Goal: Transaction & Acquisition: Purchase product/service

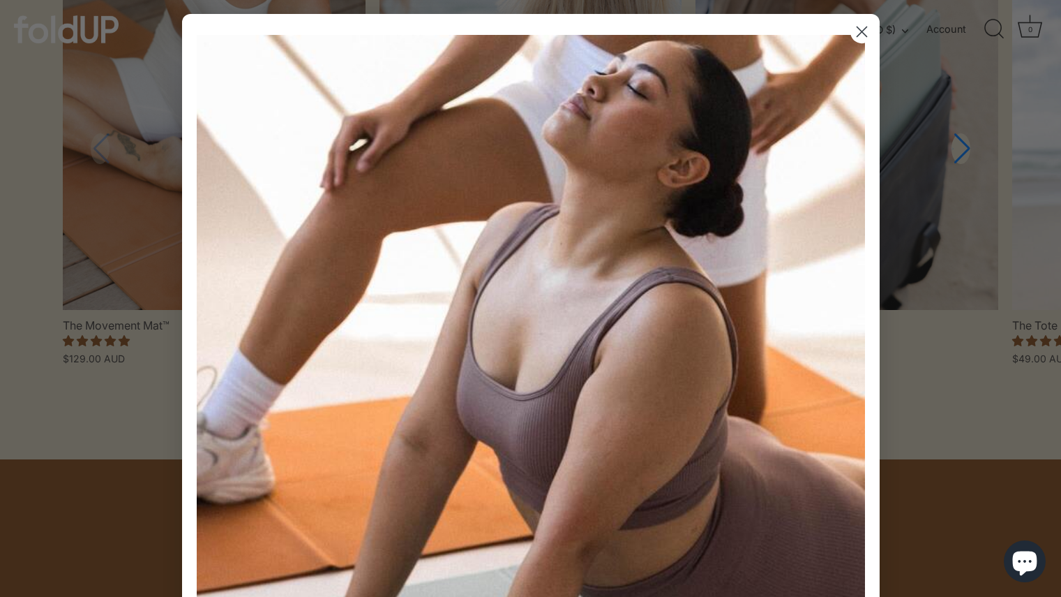
scroll to position [1332, 0]
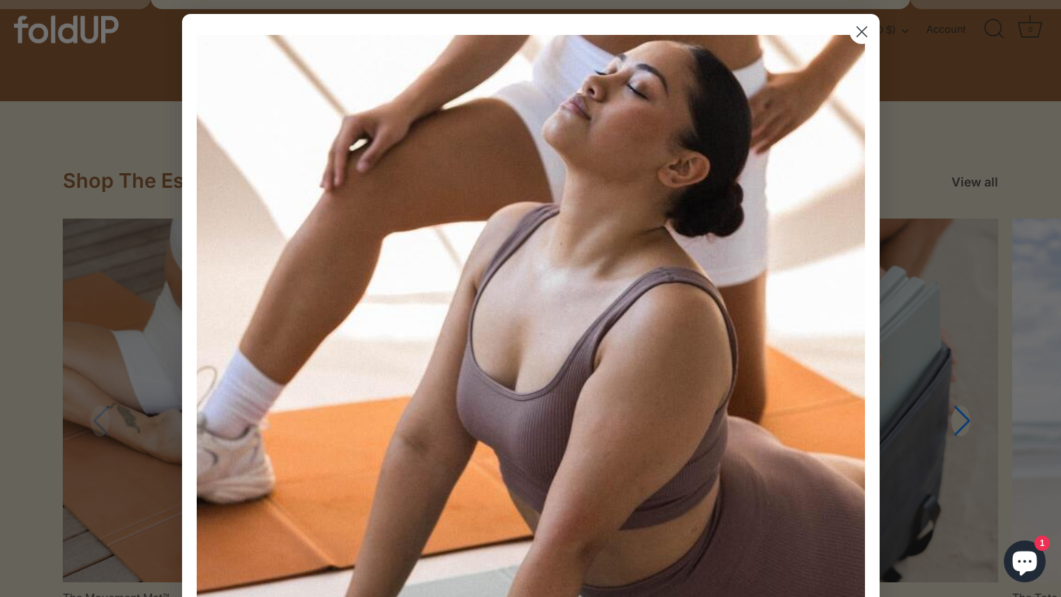
click at [853, 33] on circle "Close dialog" at bounding box center [861, 31] width 23 height 23
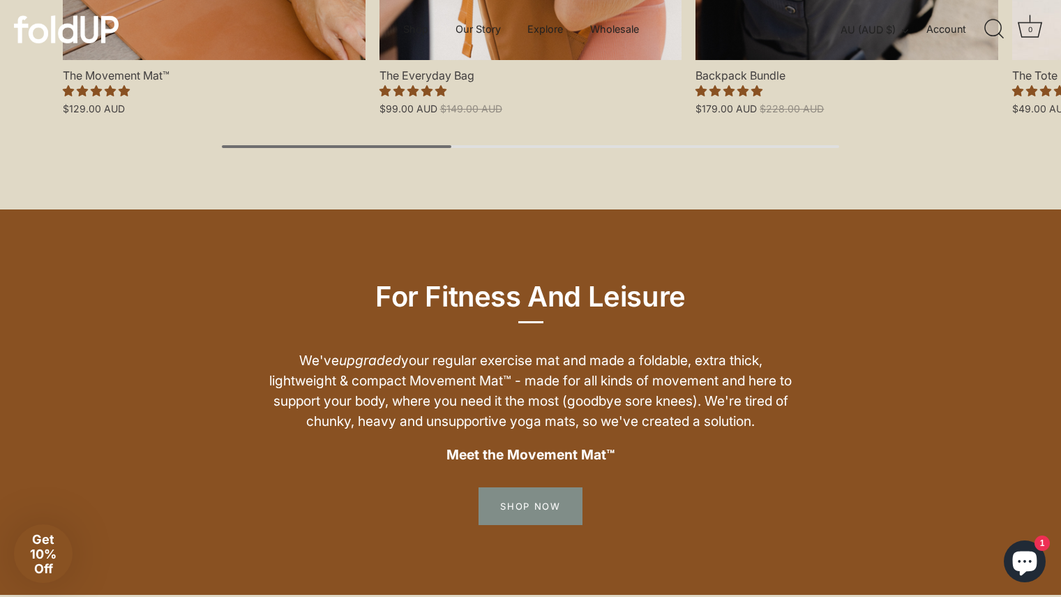
scroll to position [1648, 0]
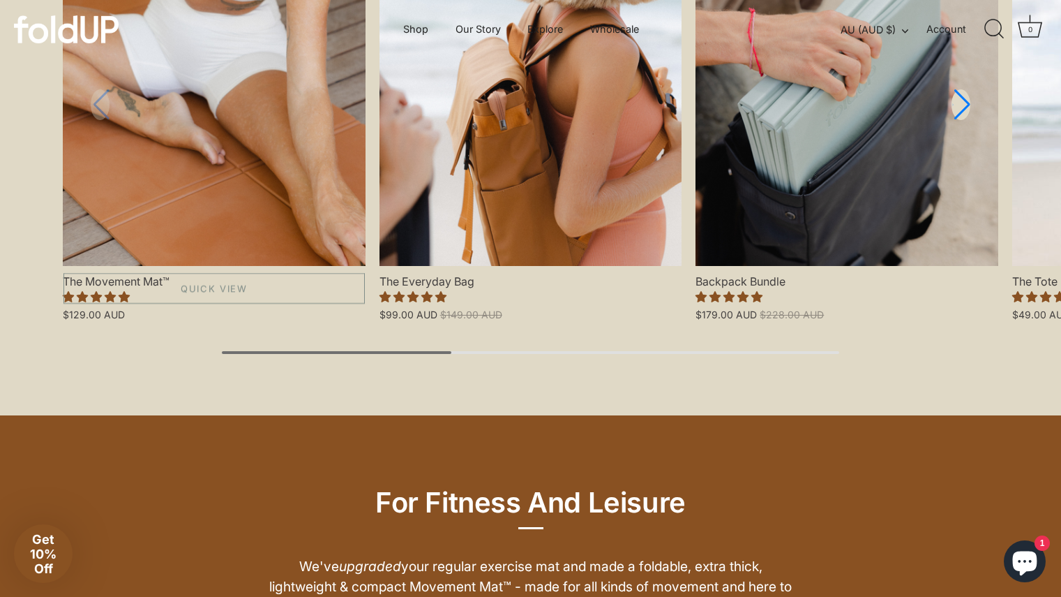
click at [252, 182] on link "The Movement Mat™" at bounding box center [214, 83] width 303 height 363
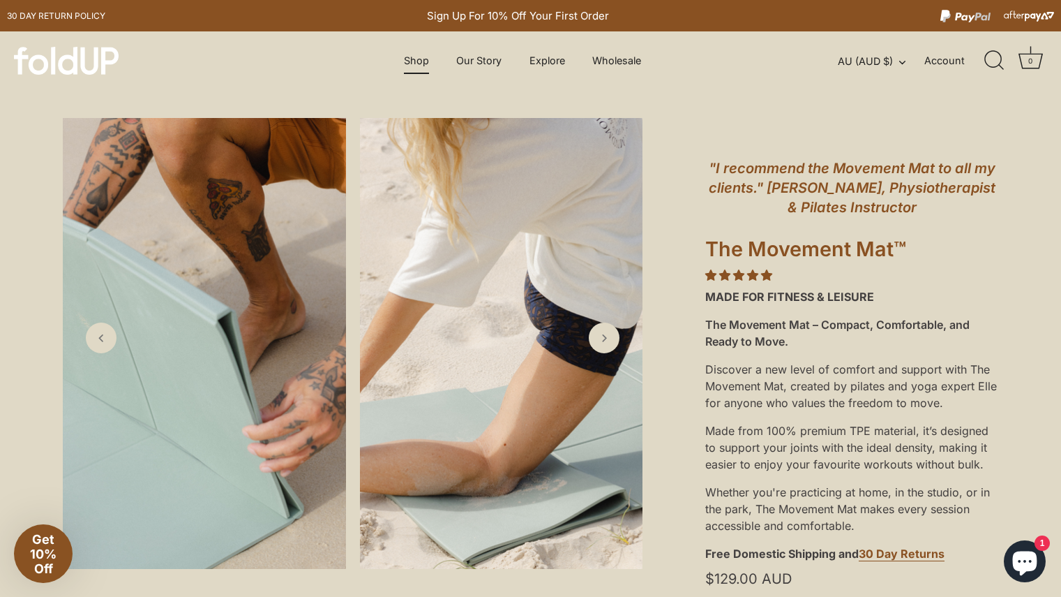
click at [422, 71] on link "Shop" at bounding box center [417, 60] width 50 height 27
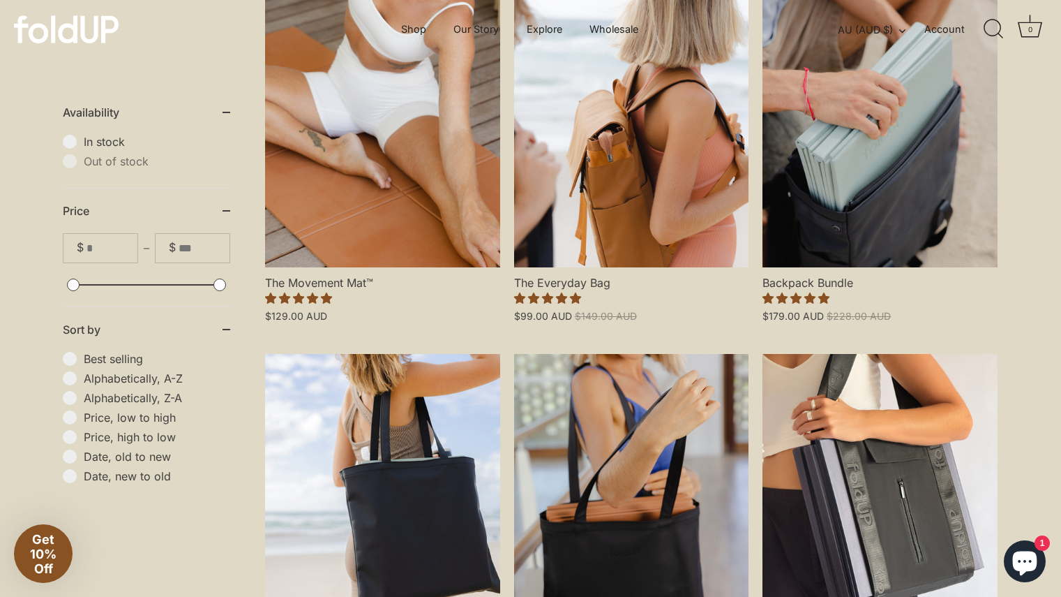
scroll to position [410, 0]
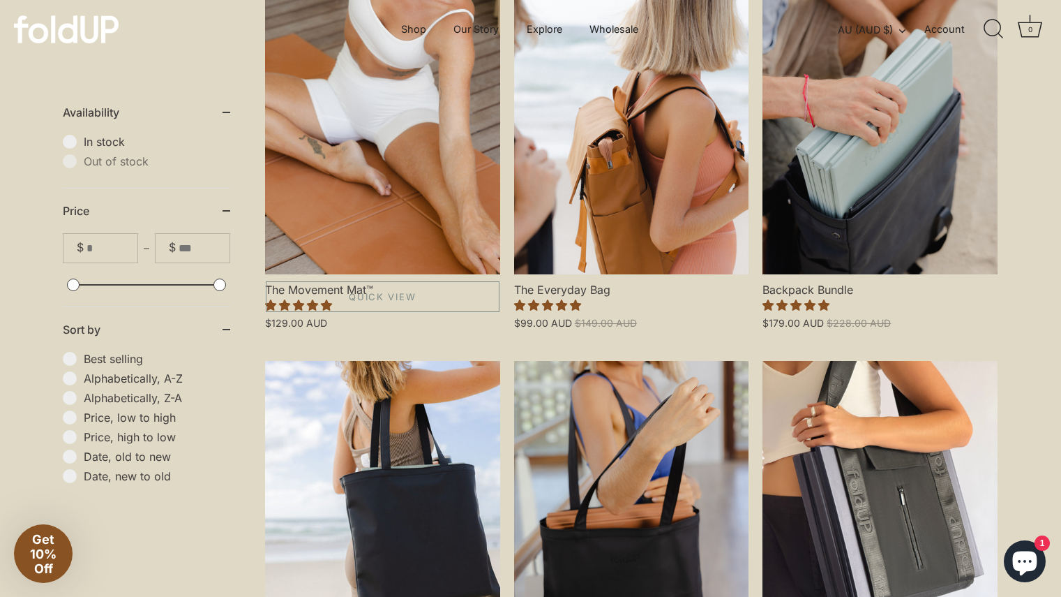
click at [415, 170] on link "The Movement Mat™" at bounding box center [382, 133] width 235 height 282
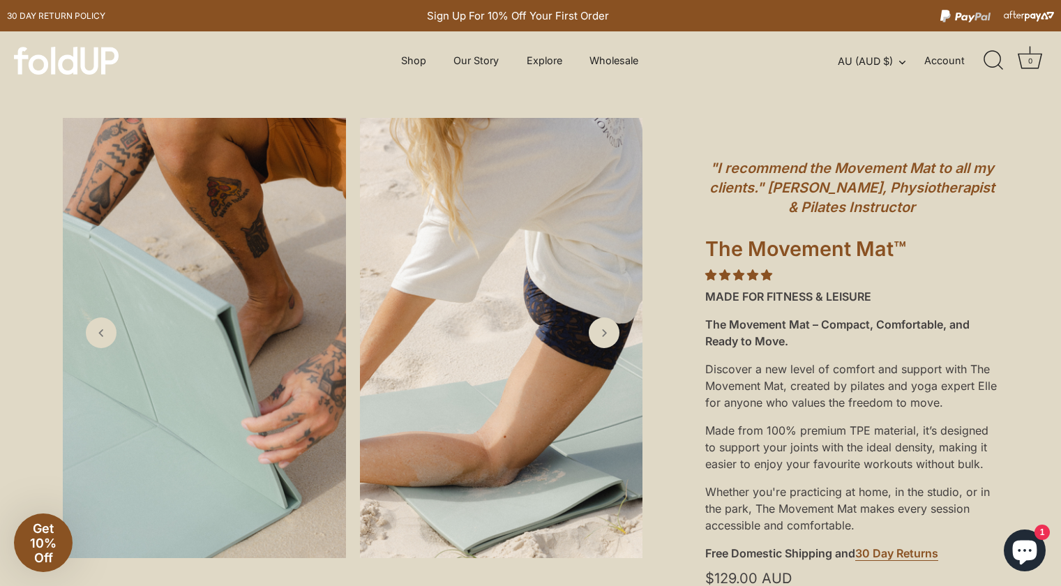
scroll to position [513, 0]
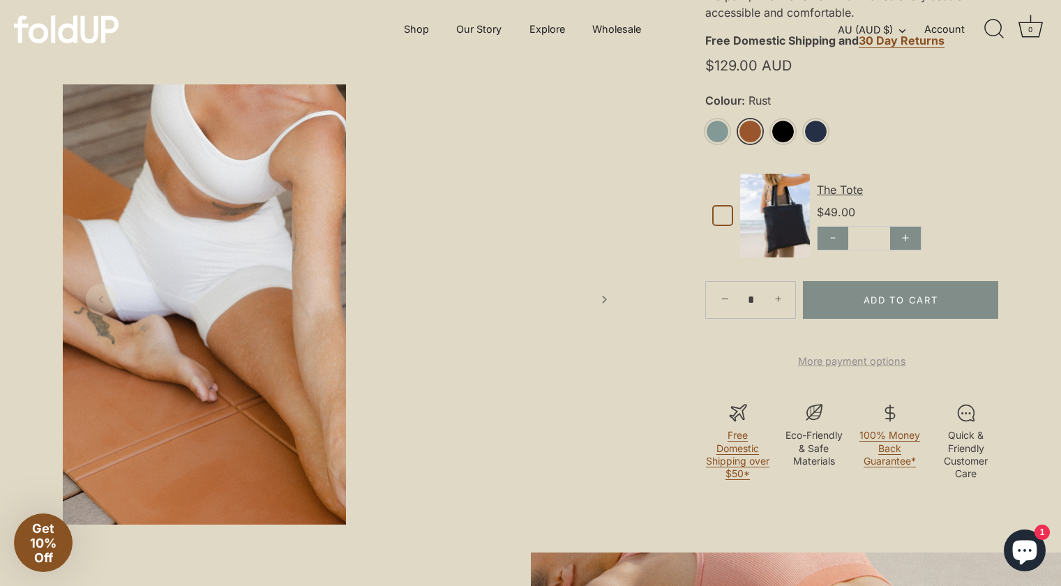
click at [750, 122] on link "Rust" at bounding box center [750, 131] width 24 height 24
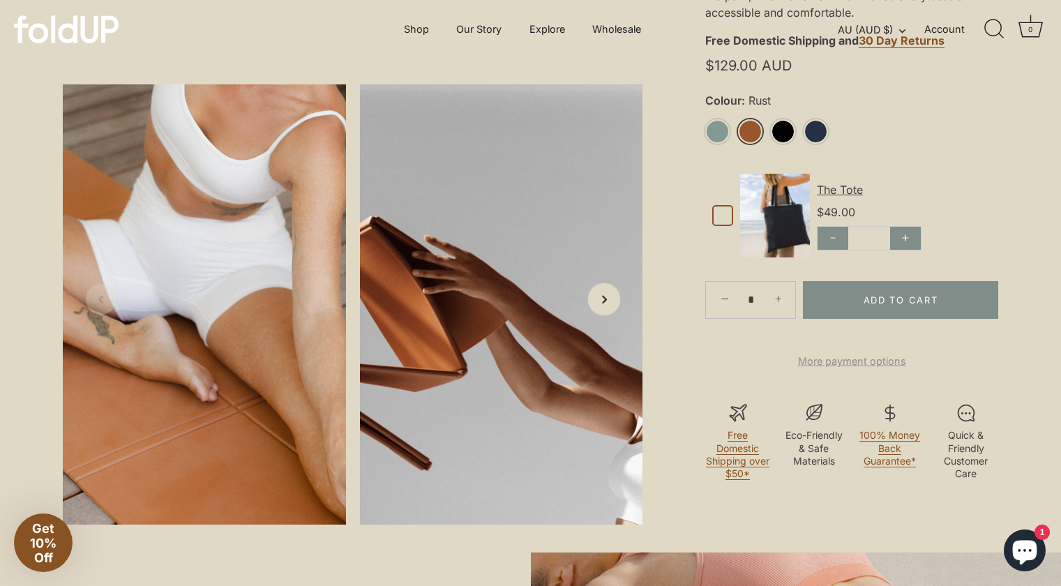
click at [605, 315] on link "Next slide" at bounding box center [604, 299] width 33 height 33
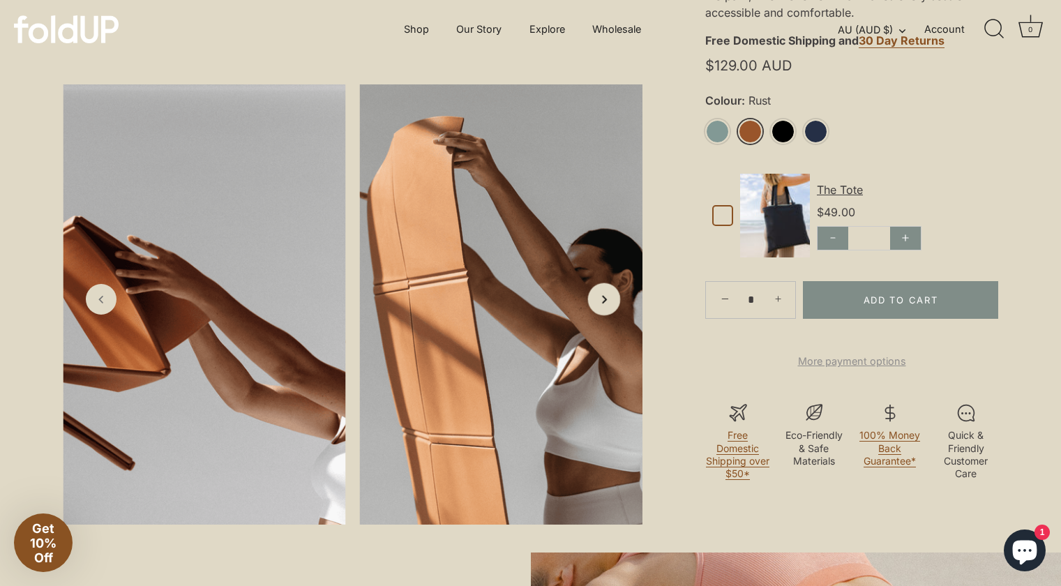
click at [605, 315] on link "Next slide" at bounding box center [604, 299] width 33 height 33
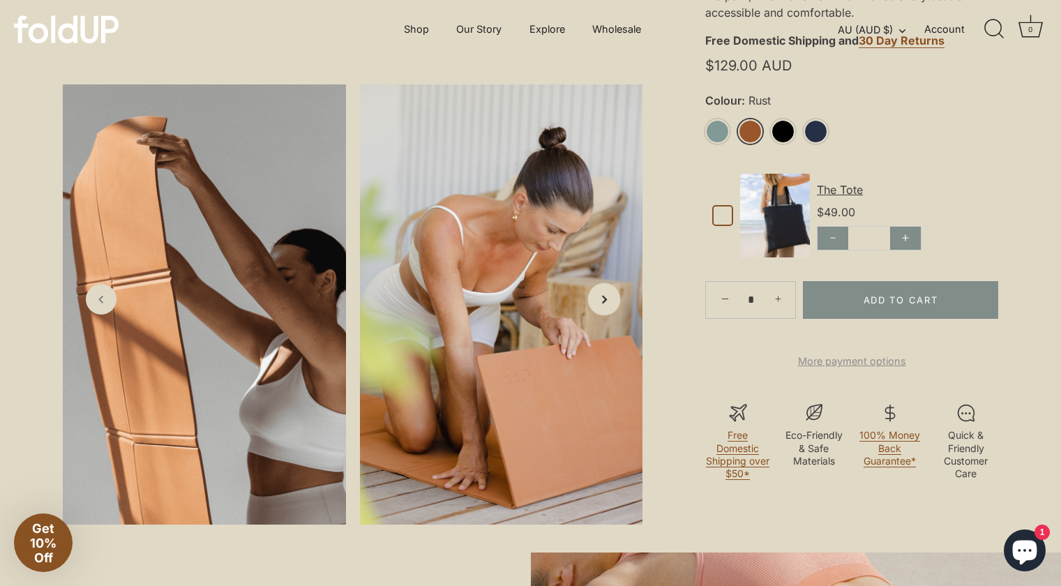
click at [605, 315] on link "Next slide" at bounding box center [604, 299] width 33 height 33
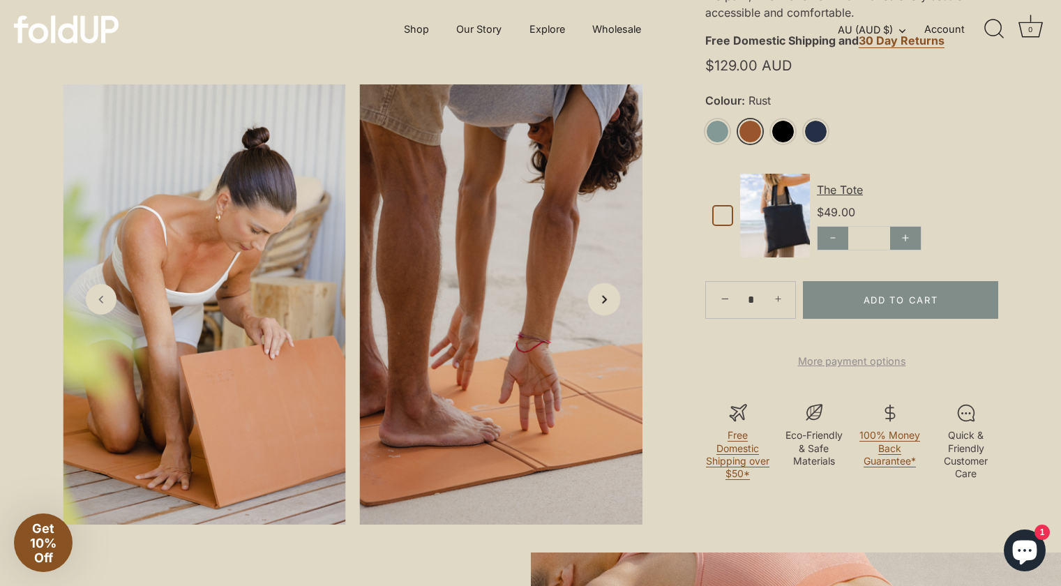
click at [605, 315] on link "Next slide" at bounding box center [604, 299] width 33 height 33
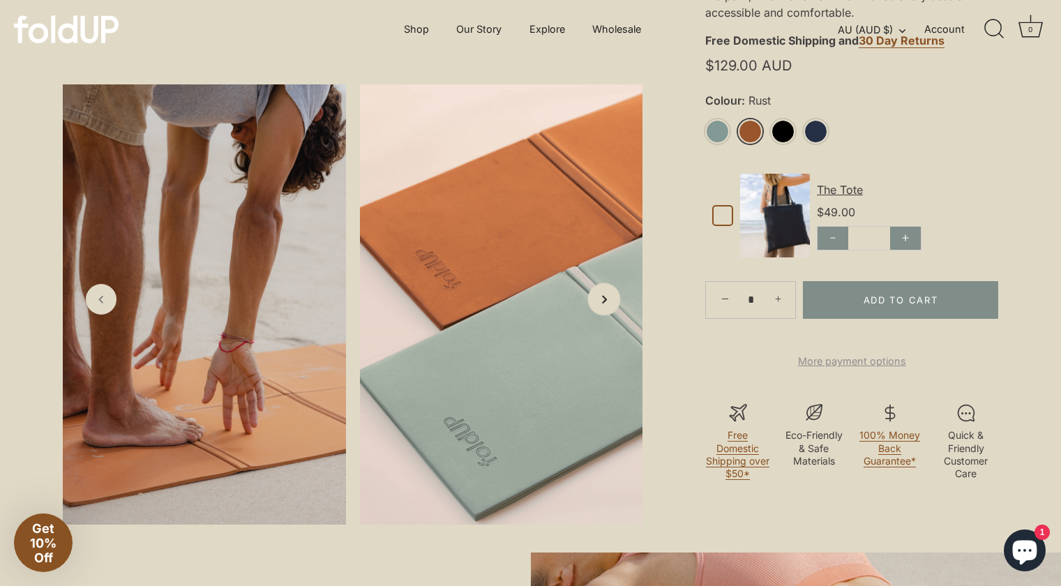
click at [605, 315] on link "Next slide" at bounding box center [604, 299] width 33 height 33
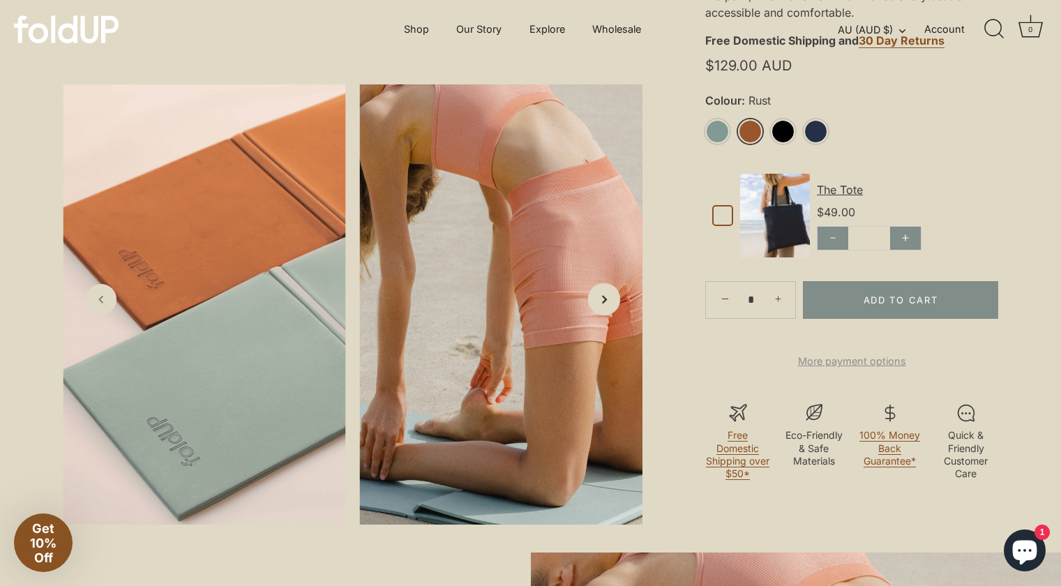
click at [605, 315] on link "Next slide" at bounding box center [604, 299] width 33 height 33
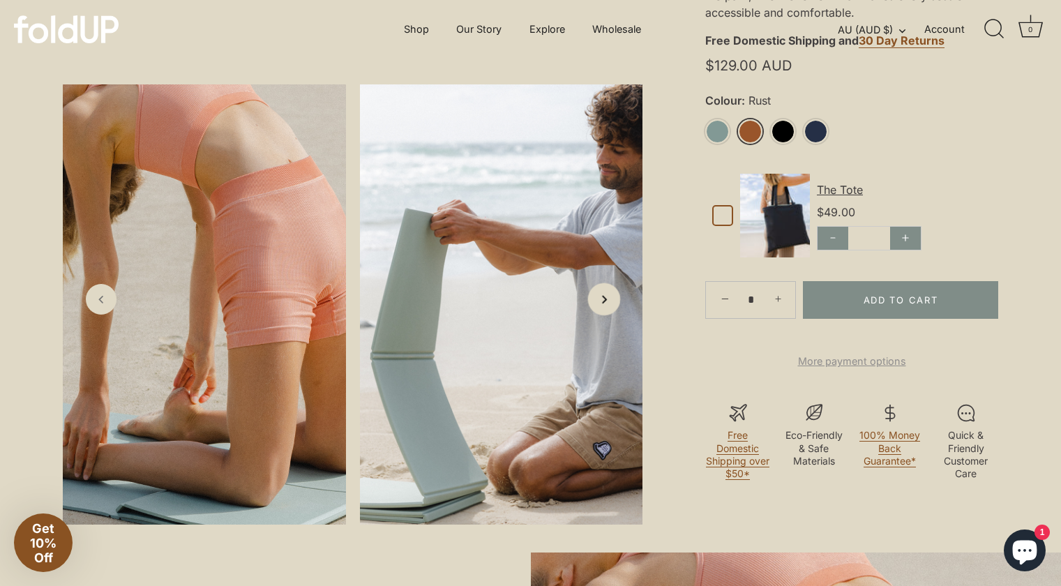
click at [605, 315] on link "Next slide" at bounding box center [604, 299] width 33 height 33
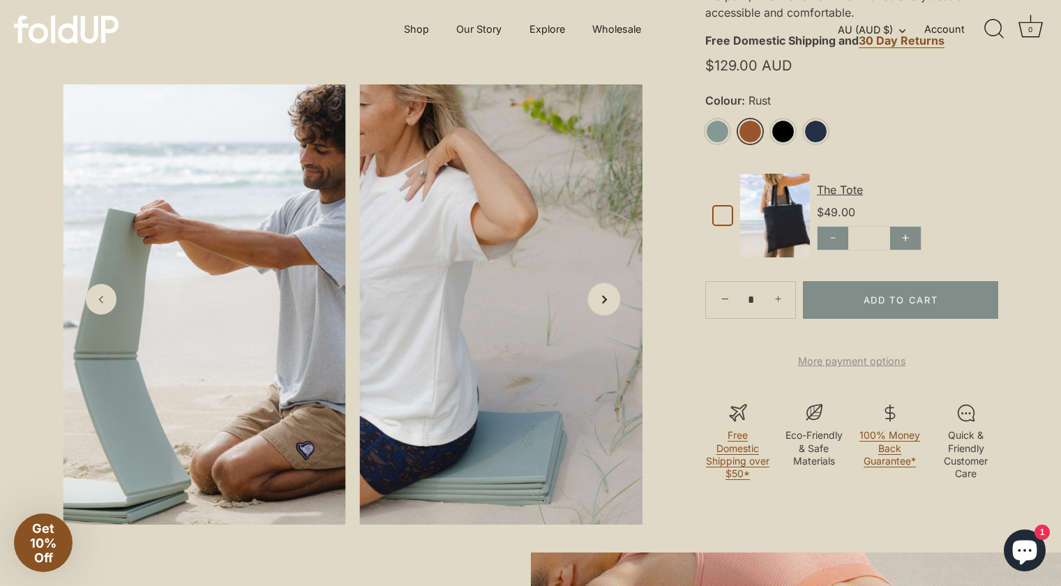
click at [605, 315] on link "Next slide" at bounding box center [604, 299] width 33 height 33
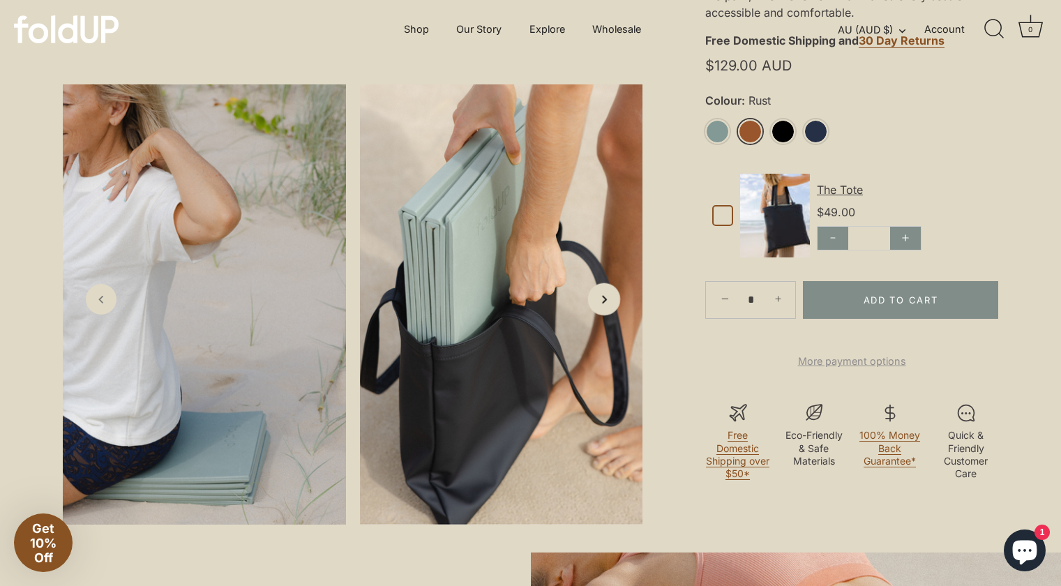
click at [605, 315] on link "Next slide" at bounding box center [604, 299] width 33 height 33
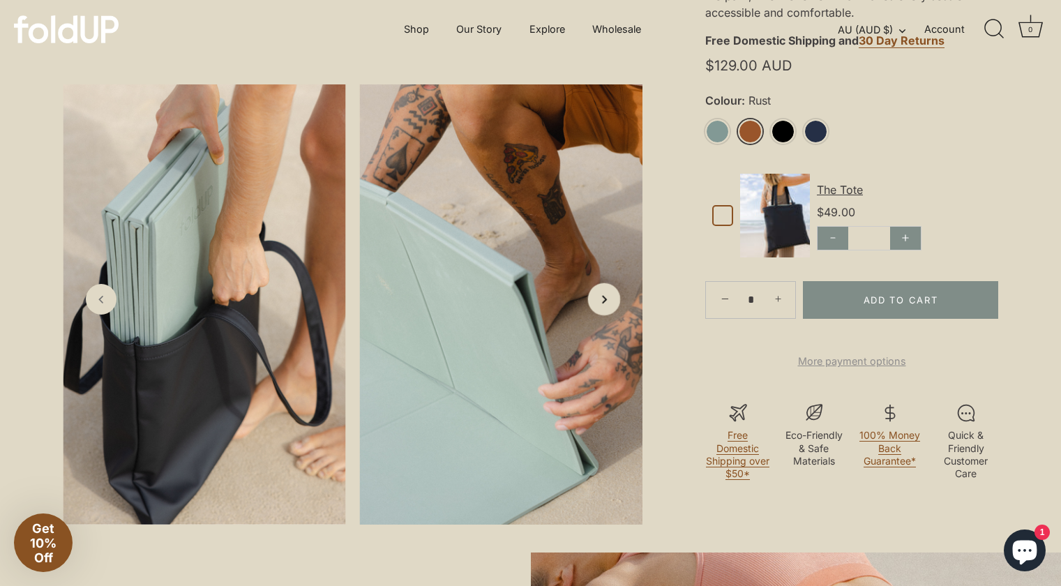
click at [605, 315] on link "Next slide" at bounding box center [604, 299] width 33 height 33
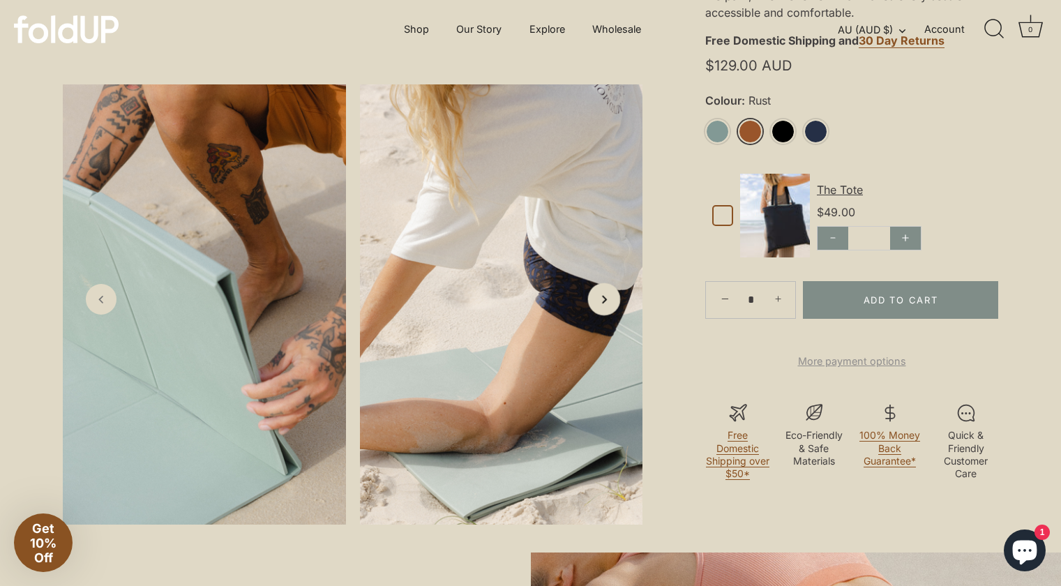
click at [605, 315] on link "Next slide" at bounding box center [604, 299] width 33 height 33
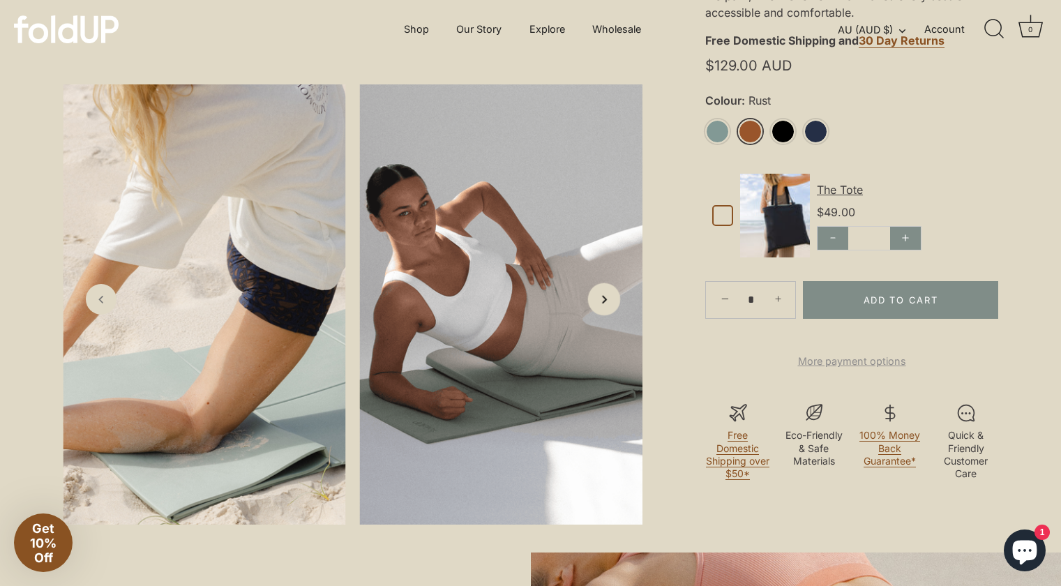
click at [605, 315] on link "Next slide" at bounding box center [604, 299] width 33 height 33
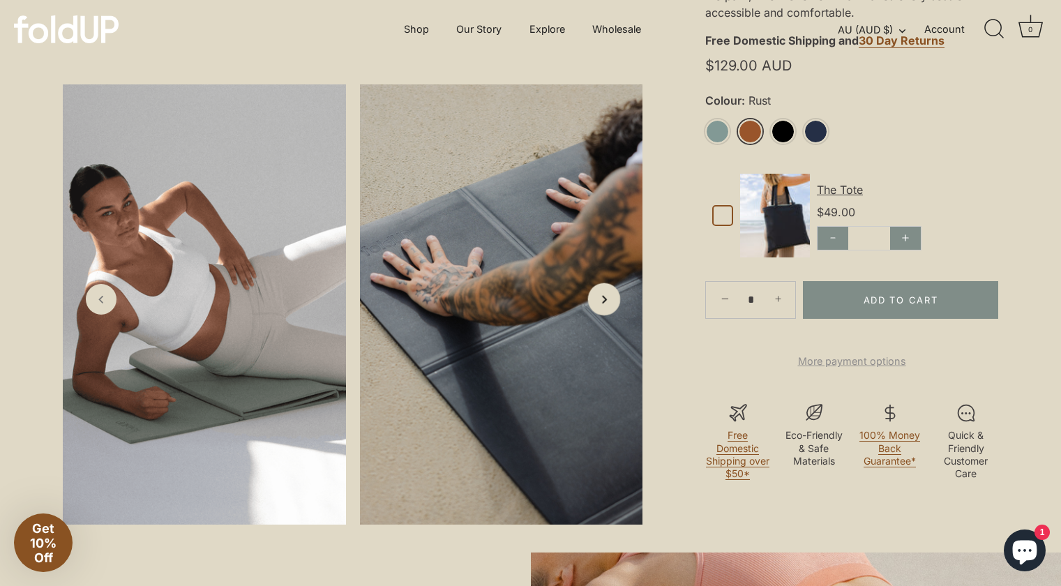
click at [605, 315] on link "Next slide" at bounding box center [604, 299] width 33 height 33
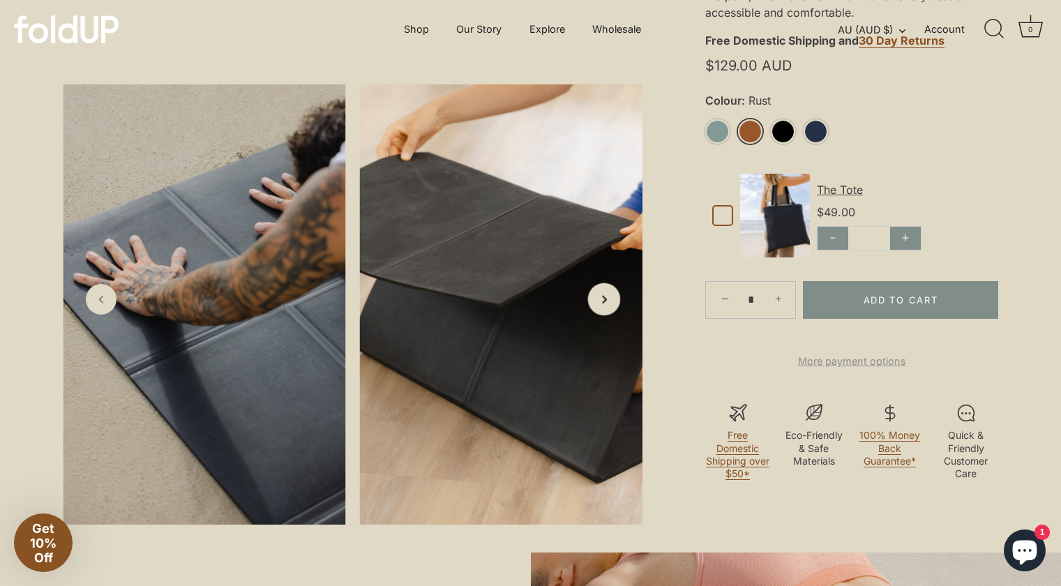
click at [605, 315] on link "Next slide" at bounding box center [604, 299] width 33 height 33
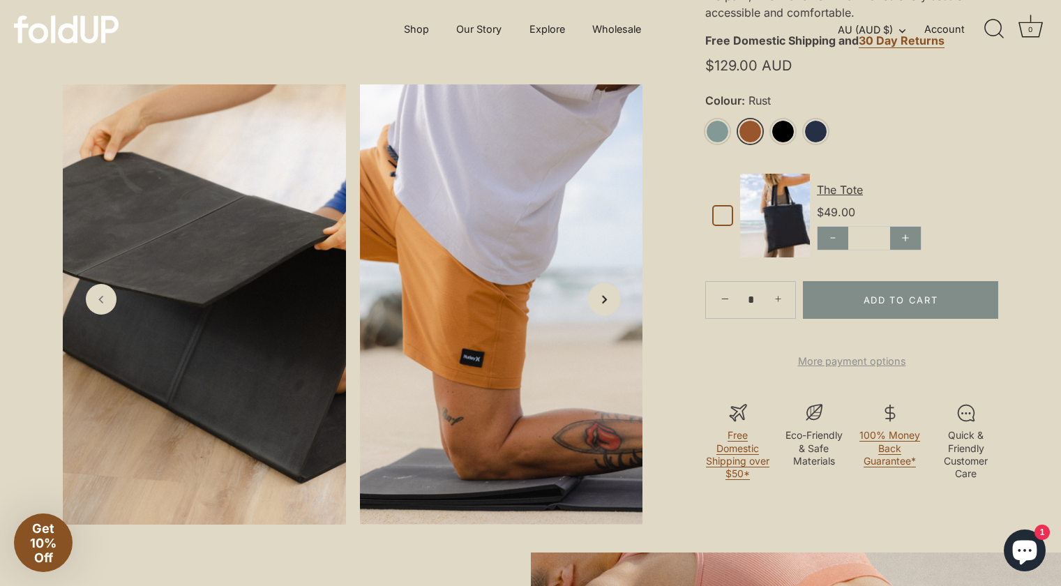
click at [605, 315] on link "Next slide" at bounding box center [604, 299] width 33 height 33
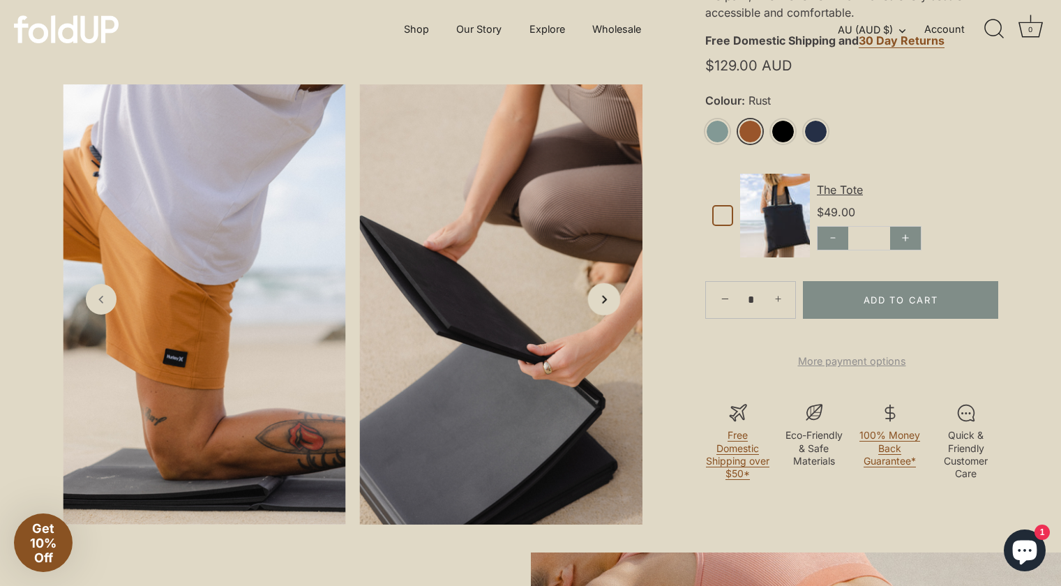
click at [605, 315] on link "Next slide" at bounding box center [604, 299] width 33 height 33
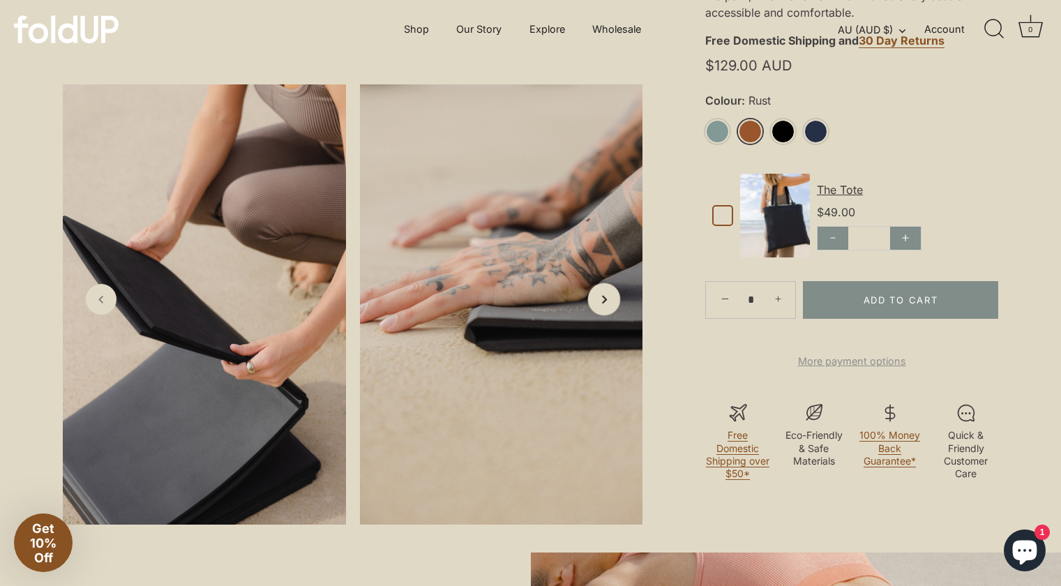
click at [605, 315] on link "Next slide" at bounding box center [604, 299] width 33 height 33
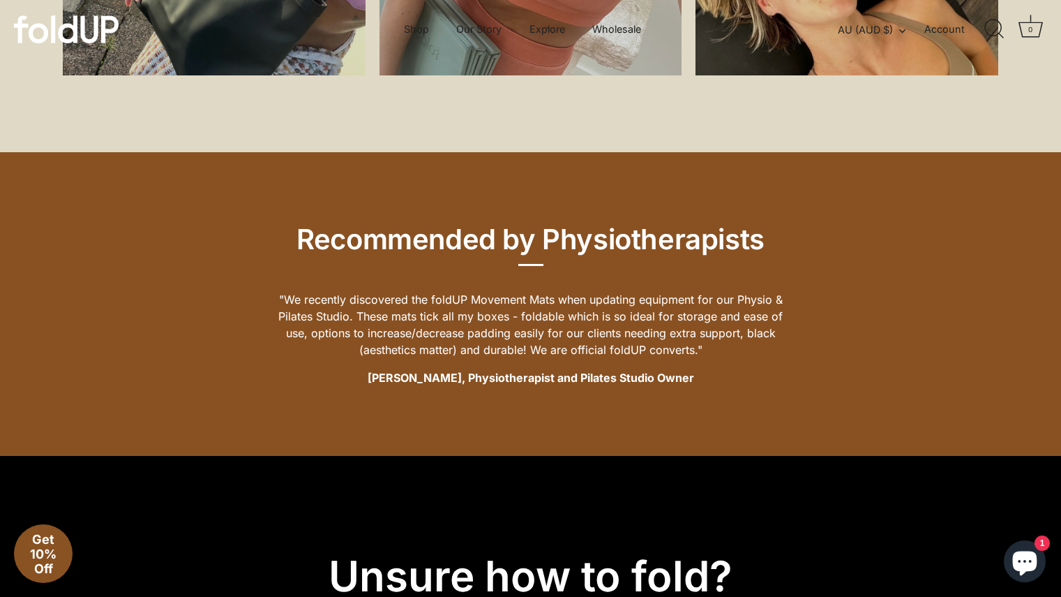
scroll to position [1574, 0]
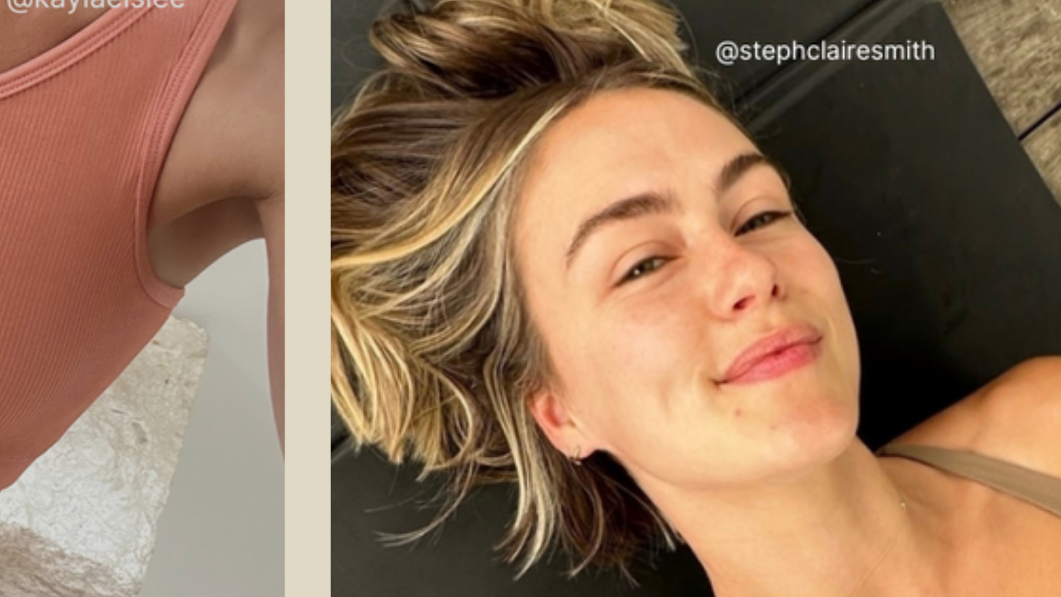
click at [856, 405] on div at bounding box center [847, 376] width 303 height 209
click at [842, 396] on div at bounding box center [847, 376] width 303 height 209
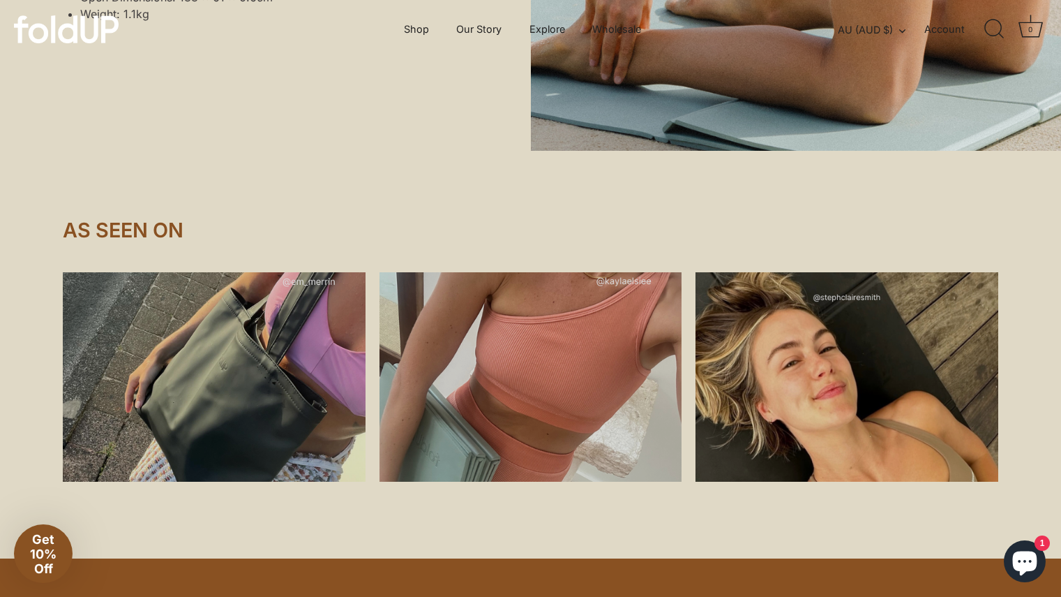
drag, startPoint x: 864, startPoint y: 306, endPoint x: 470, endPoint y: 116, distance: 437.6
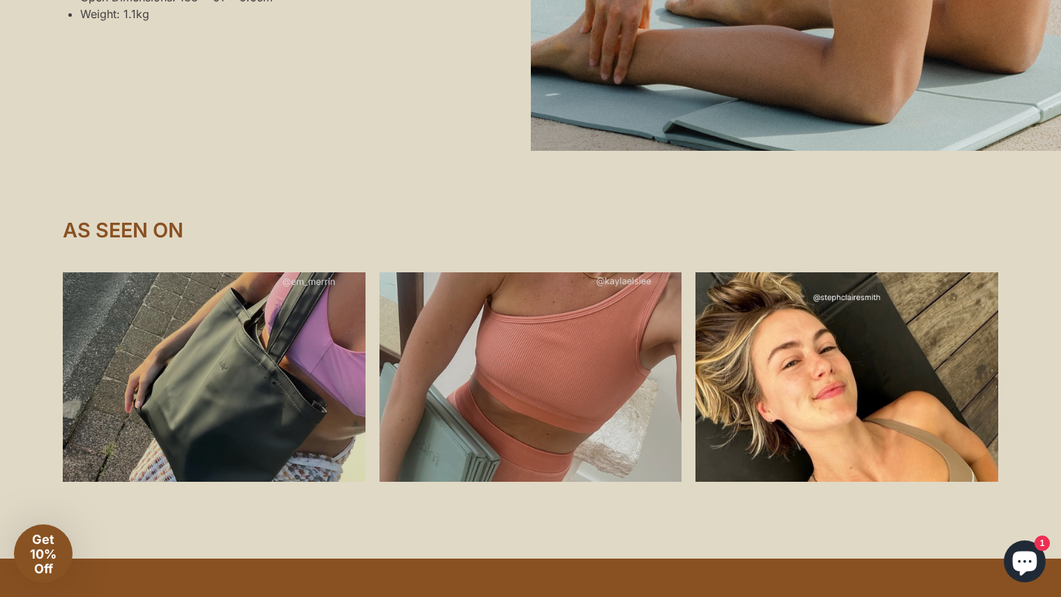
click at [812, 383] on div at bounding box center [847, 376] width 303 height 209
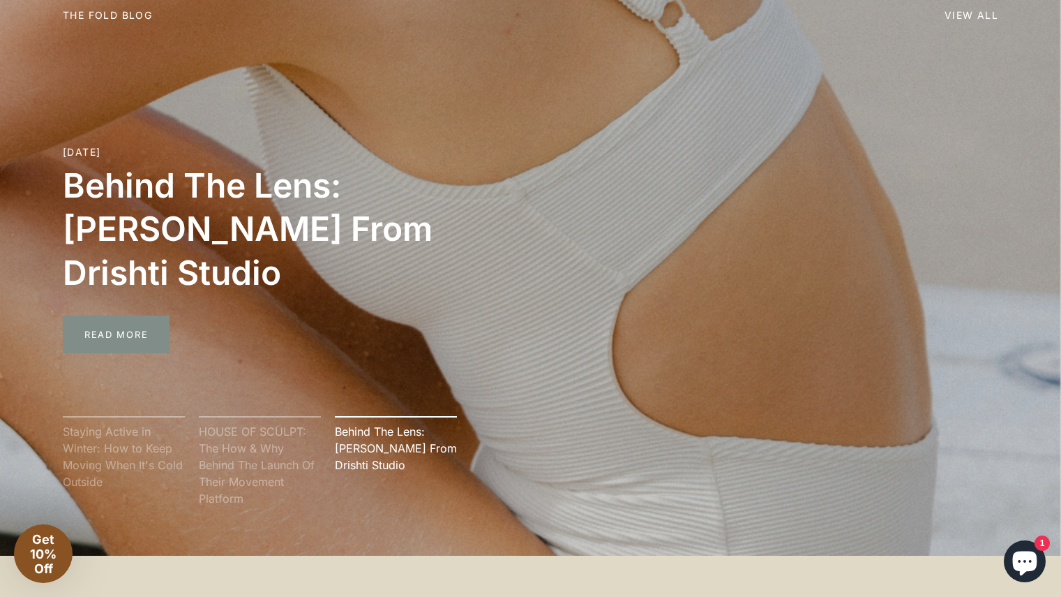
scroll to position [4658, 0]
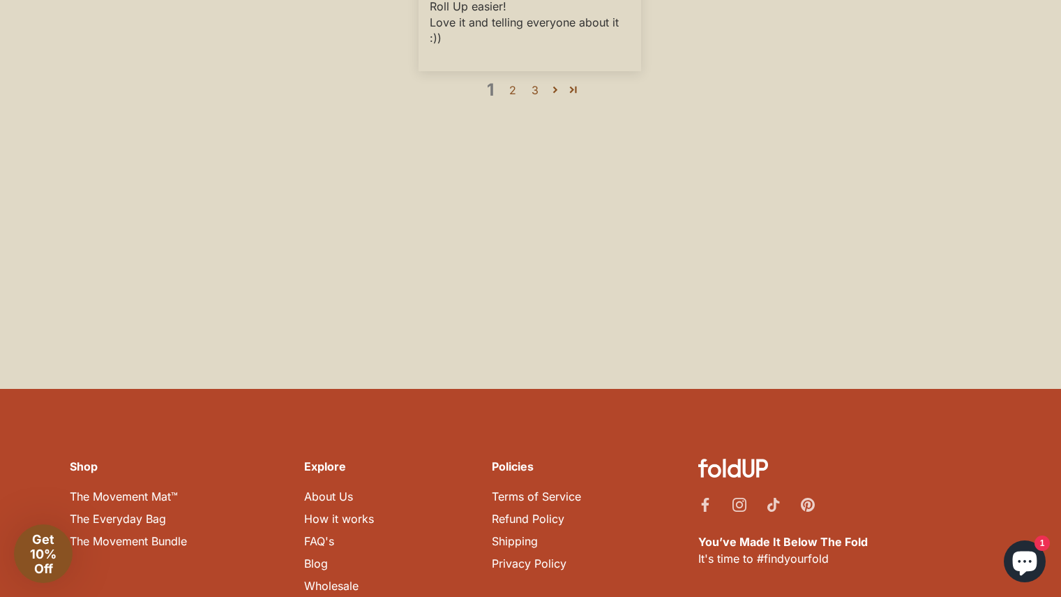
click at [179, 534] on link "The Movement Bundle" at bounding box center [128, 541] width 117 height 14
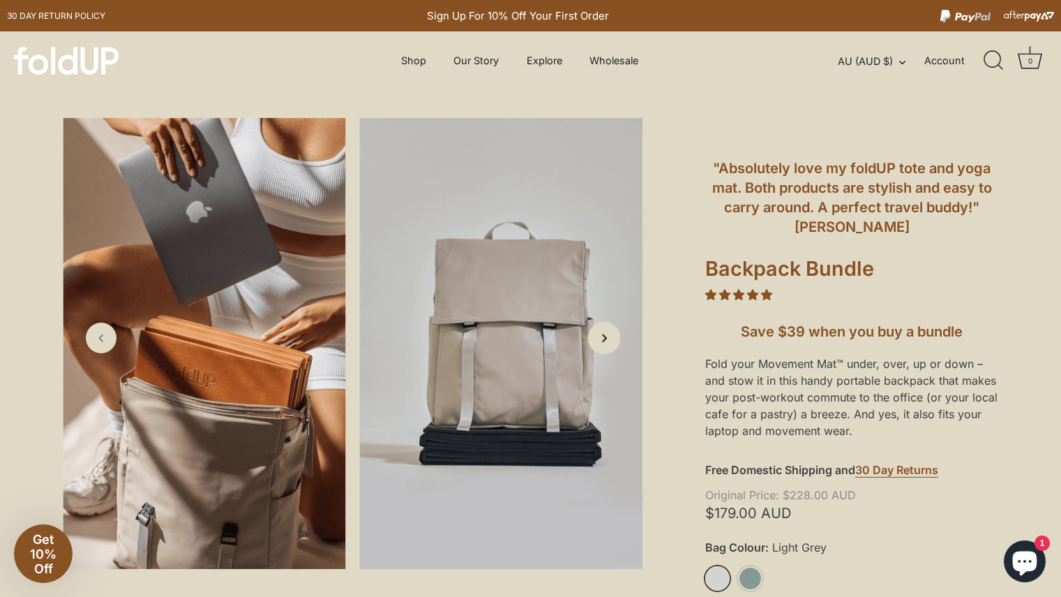
click at [605, 338] on icon "Next slide" at bounding box center [604, 337] width 15 height 15
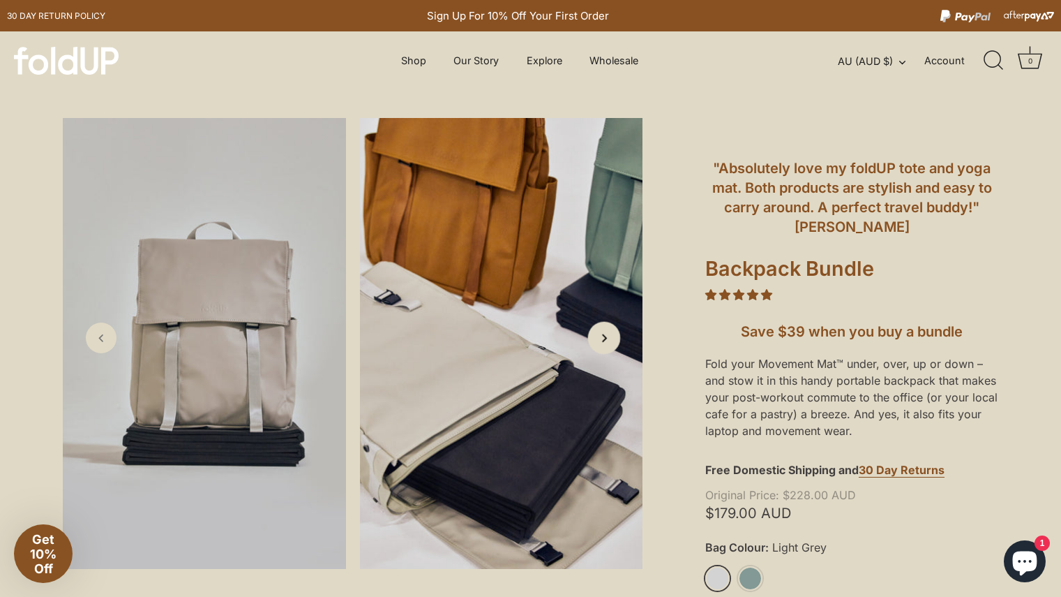
click at [605, 338] on icon "Next slide" at bounding box center [604, 337] width 15 height 15
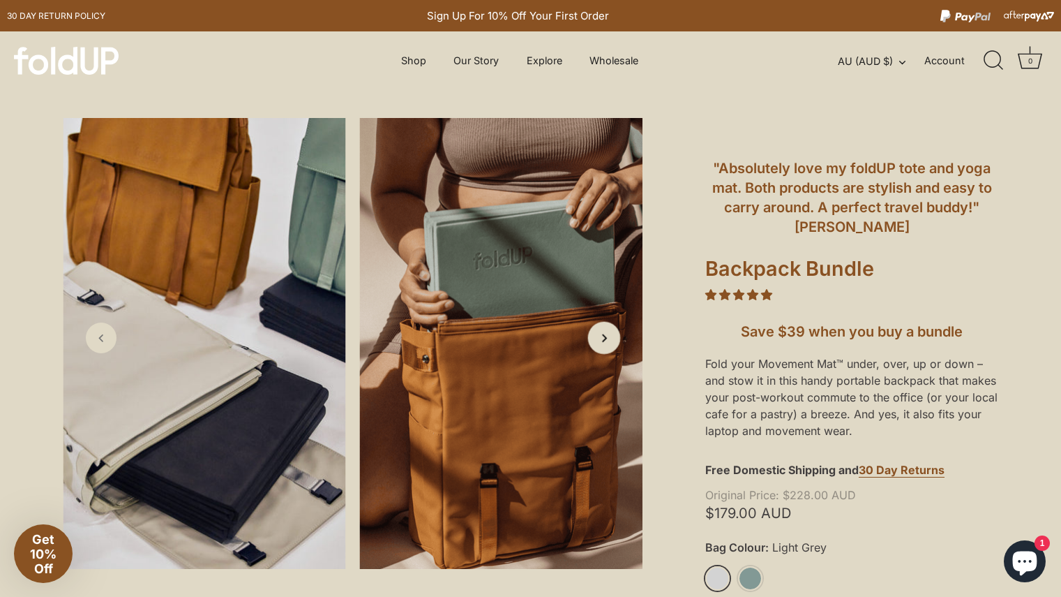
click at [605, 338] on icon "Next slide" at bounding box center [604, 337] width 15 height 15
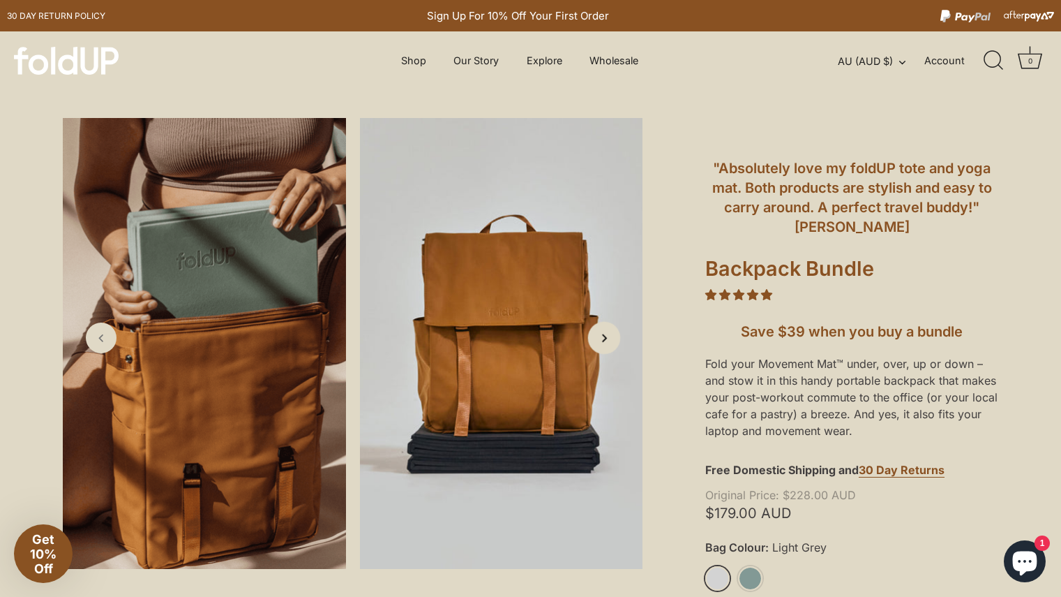
click at [605, 338] on icon "Next slide" at bounding box center [604, 337] width 15 height 15
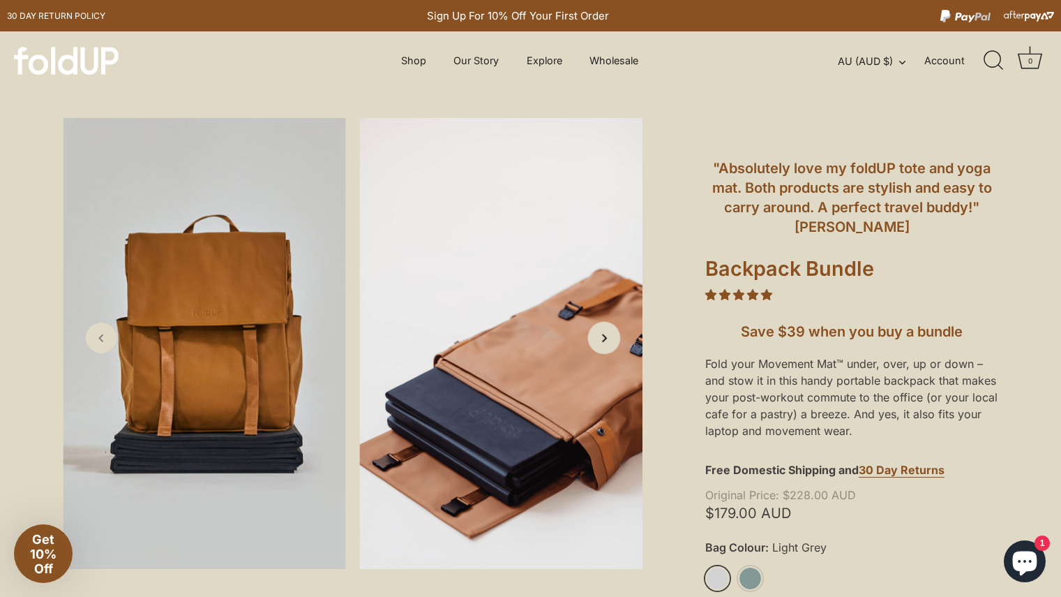
click at [605, 338] on icon "Next slide" at bounding box center [604, 337] width 15 height 15
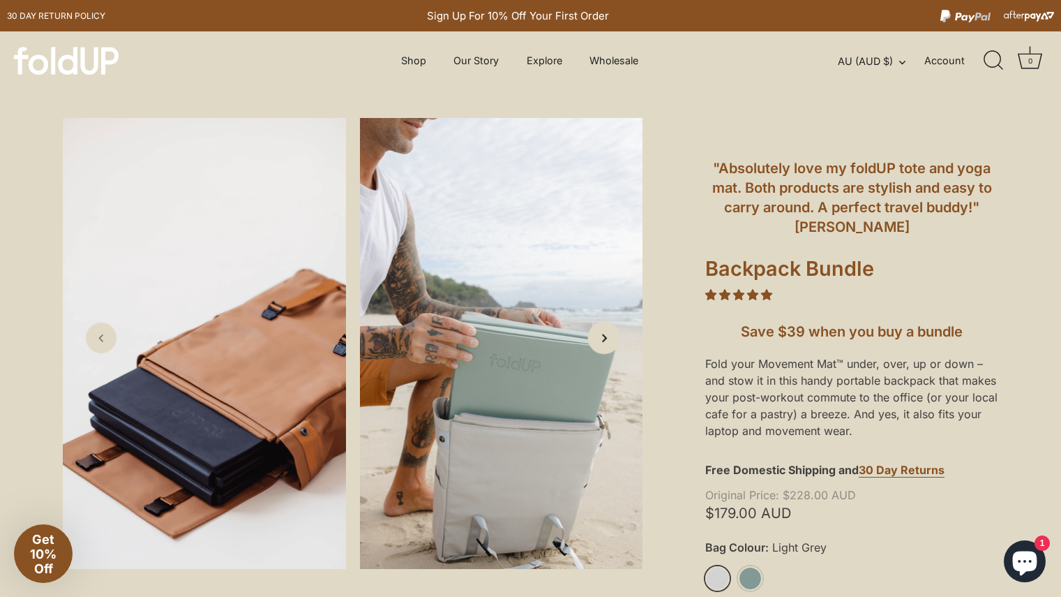
click at [605, 338] on icon "Next slide" at bounding box center [604, 337] width 15 height 15
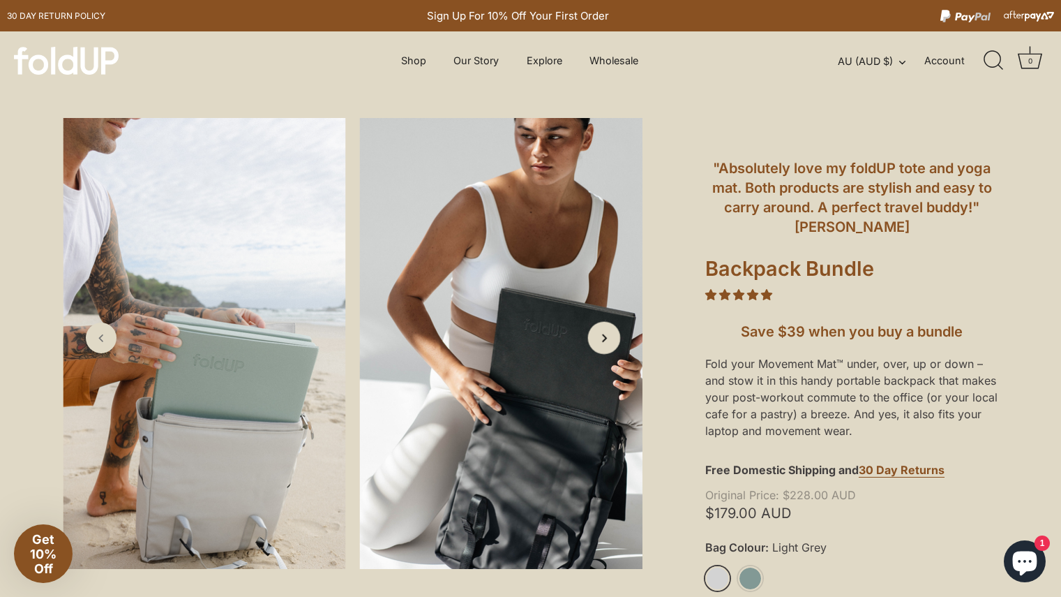
click at [605, 338] on icon "Next slide" at bounding box center [604, 337] width 15 height 15
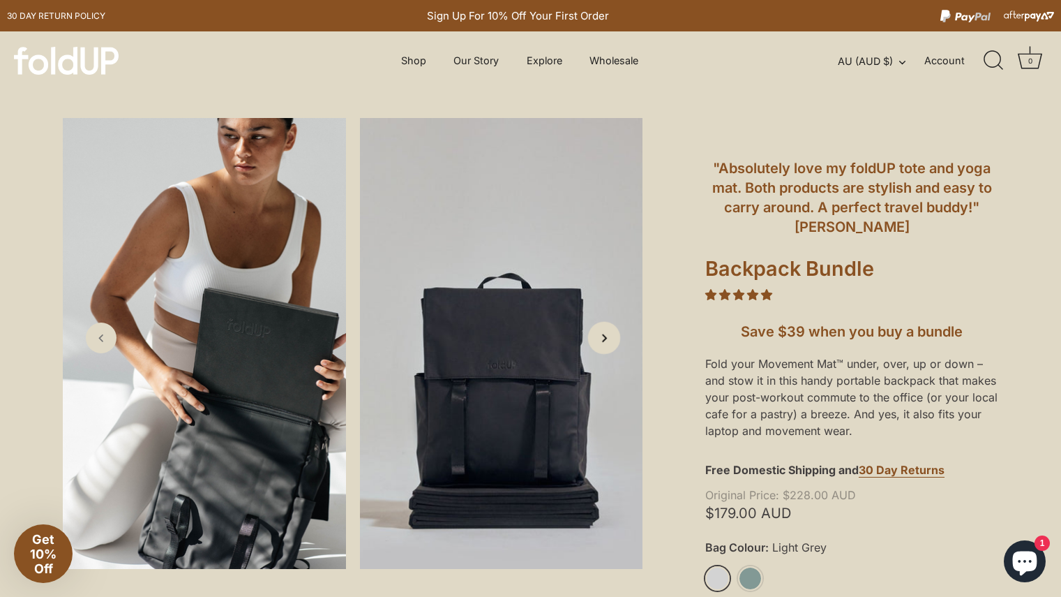
click at [605, 338] on icon "Next slide" at bounding box center [604, 337] width 15 height 15
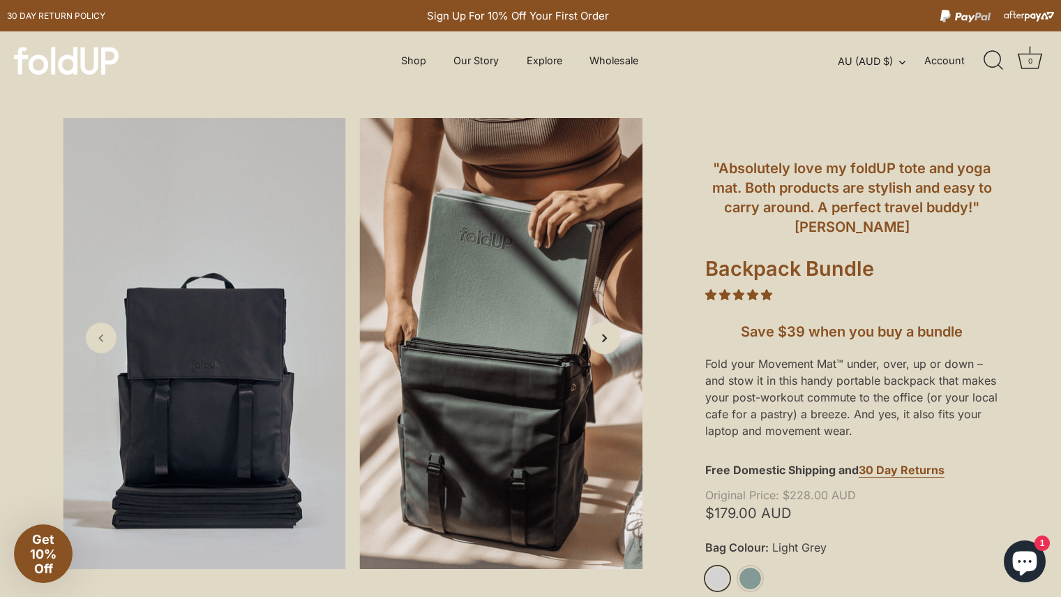
click at [605, 338] on icon "Next slide" at bounding box center [604, 337] width 15 height 15
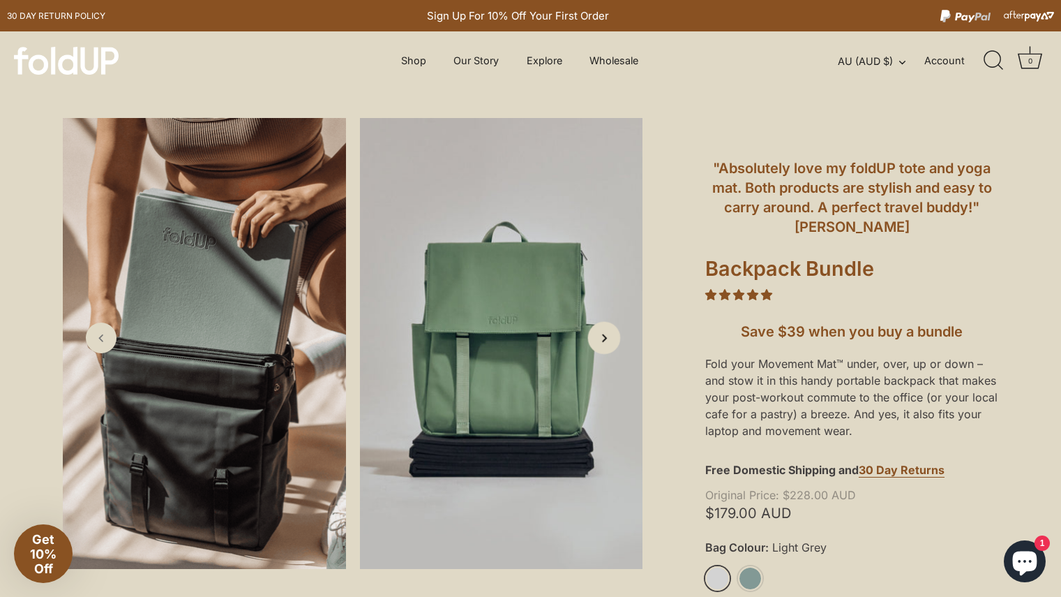
click at [605, 338] on icon "Next slide" at bounding box center [604, 337] width 15 height 15
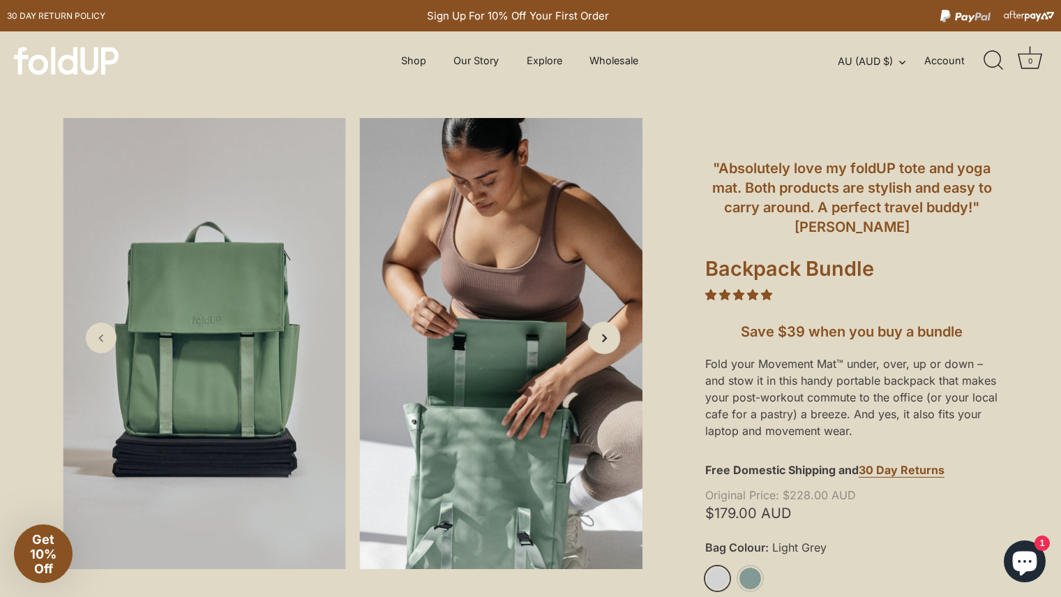
click at [605, 338] on icon "Next slide" at bounding box center [604, 337] width 15 height 15
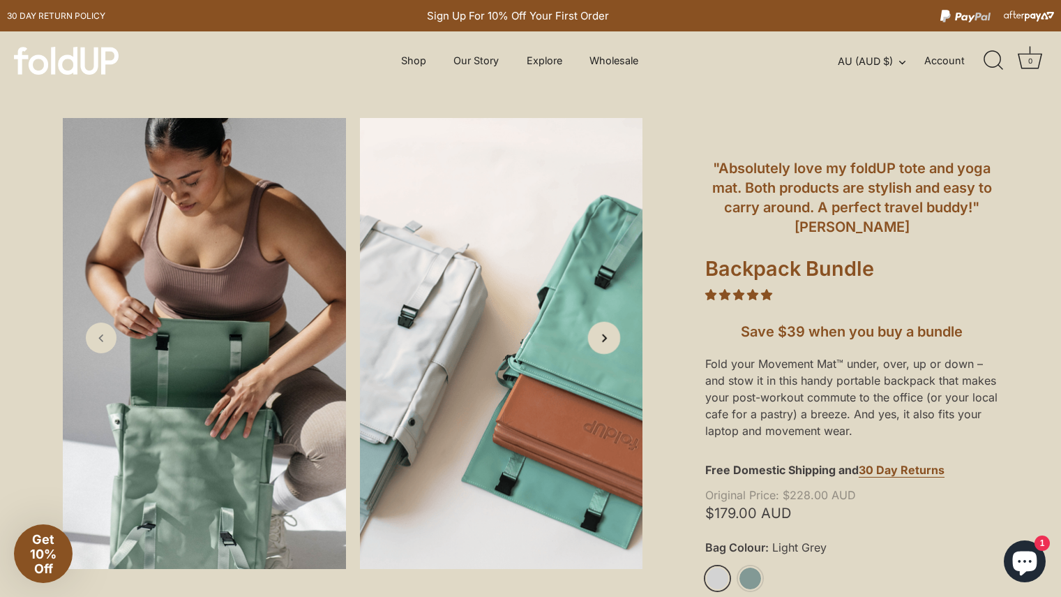
click at [605, 338] on icon "Next slide" at bounding box center [604, 337] width 15 height 15
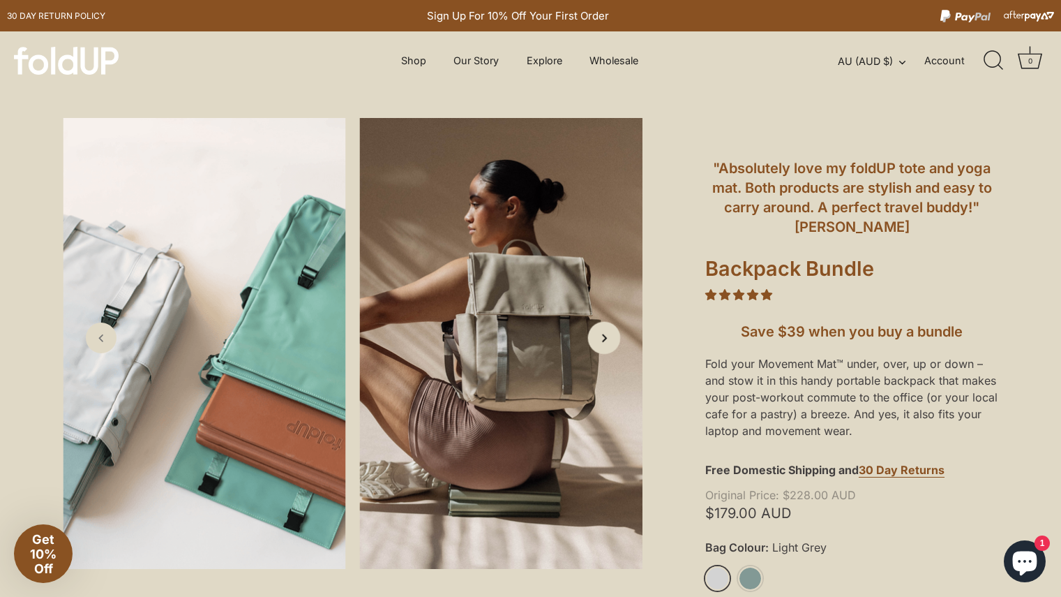
click at [605, 338] on icon "Next slide" at bounding box center [604, 337] width 15 height 15
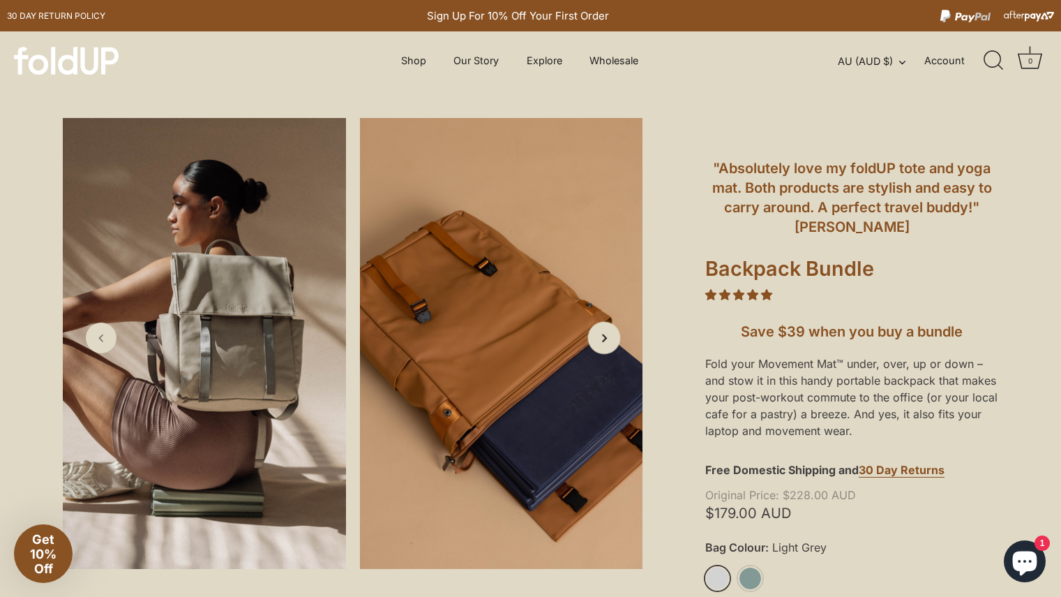
click at [605, 338] on icon "Next slide" at bounding box center [604, 337] width 15 height 15
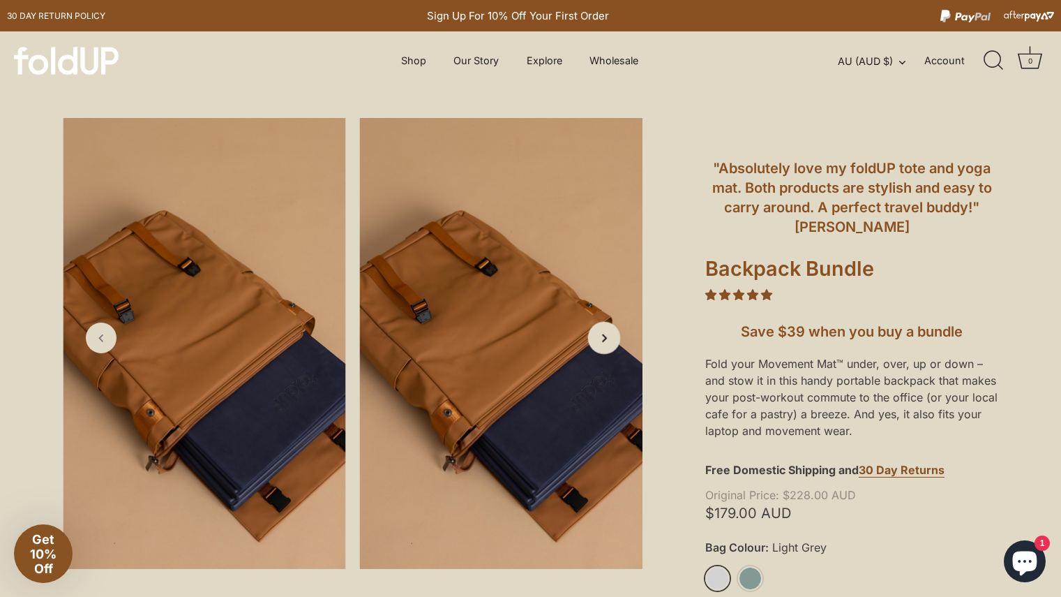
click at [605, 338] on icon "Next slide" at bounding box center [604, 337] width 15 height 15
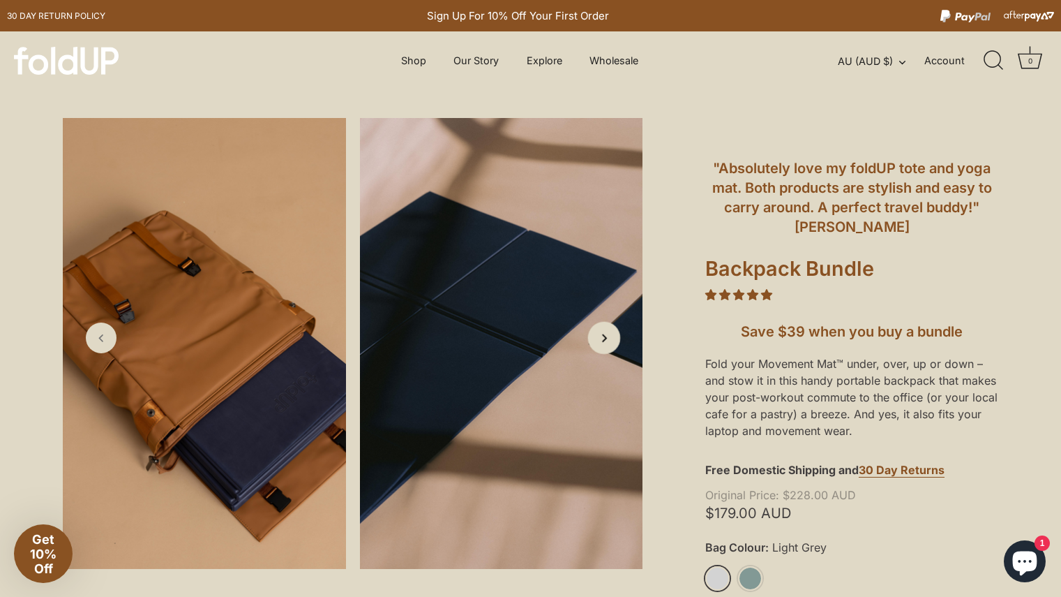
click at [605, 338] on icon "Next slide" at bounding box center [604, 337] width 15 height 15
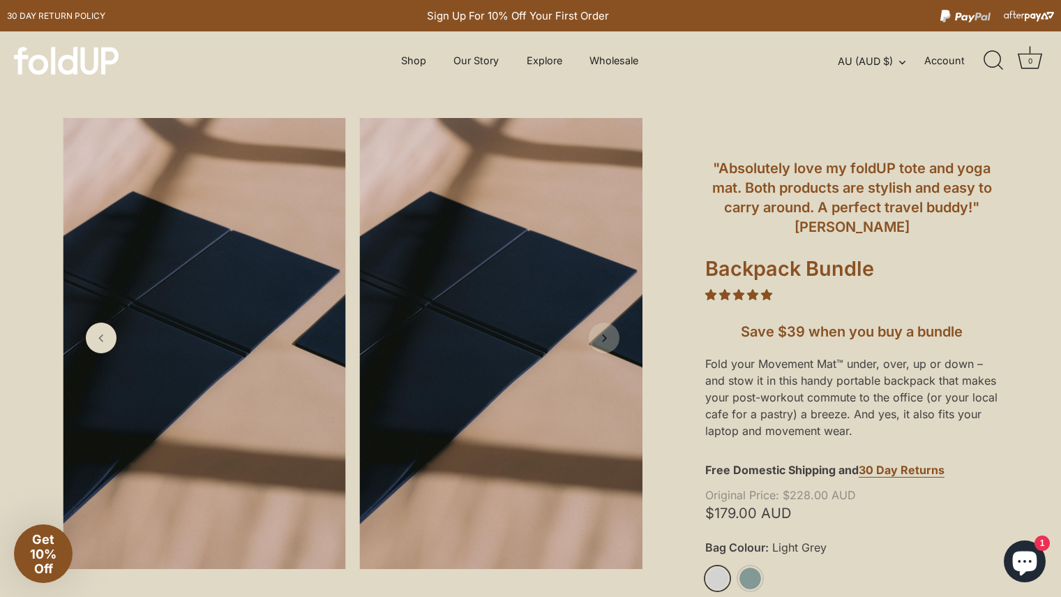
click at [605, 338] on icon "Next slide" at bounding box center [604, 338] width 14 height 14
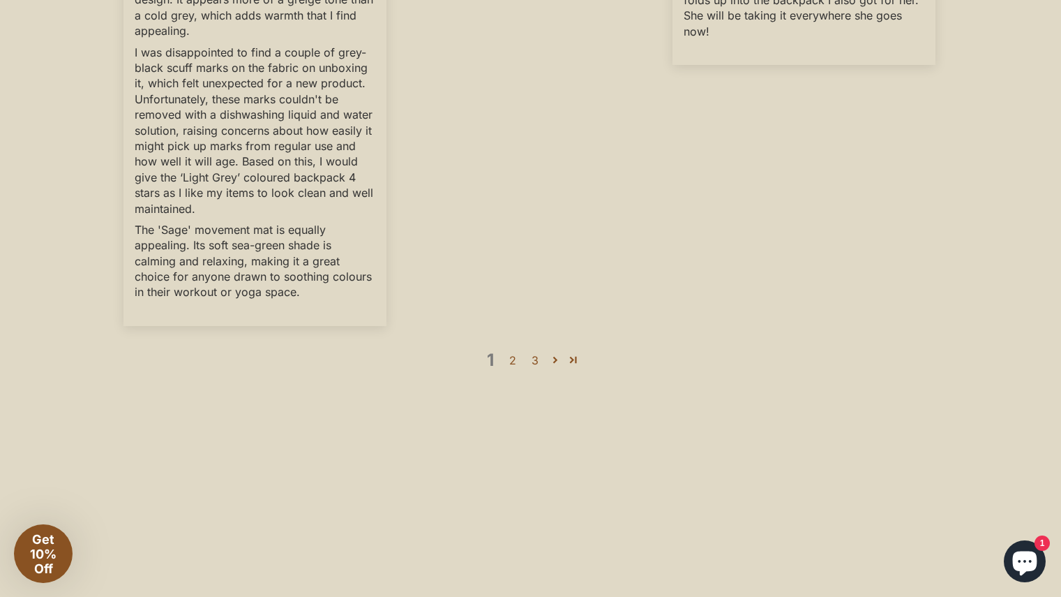
scroll to position [4005, 0]
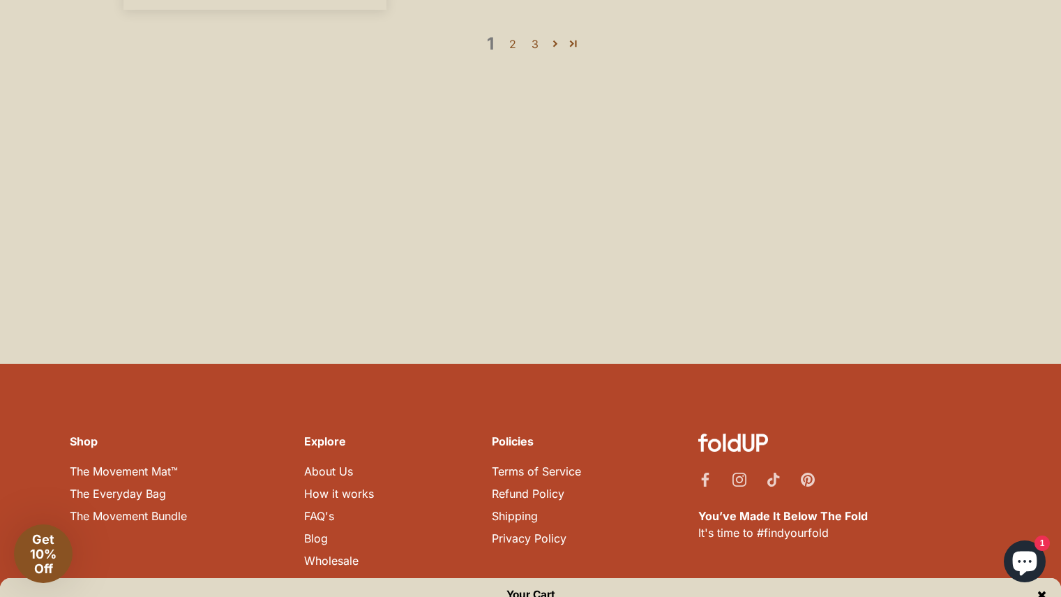
click at [373, 486] on link "How it works" at bounding box center [339, 493] width 70 height 14
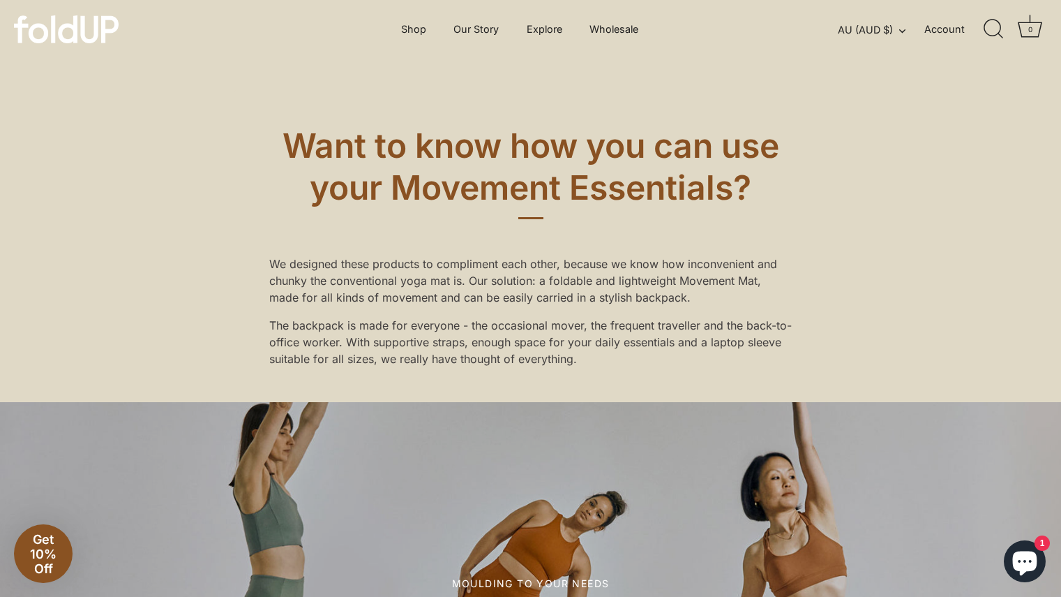
scroll to position [522, 0]
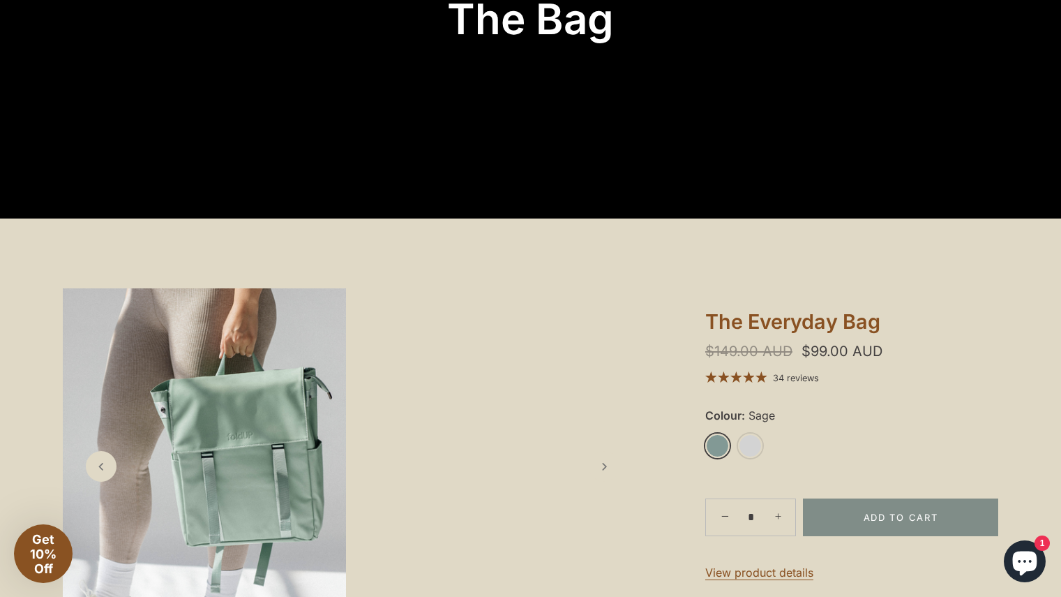
drag, startPoint x: 1069, startPoint y: 231, endPoint x: 1071, endPoint y: 457, distance: 226.1
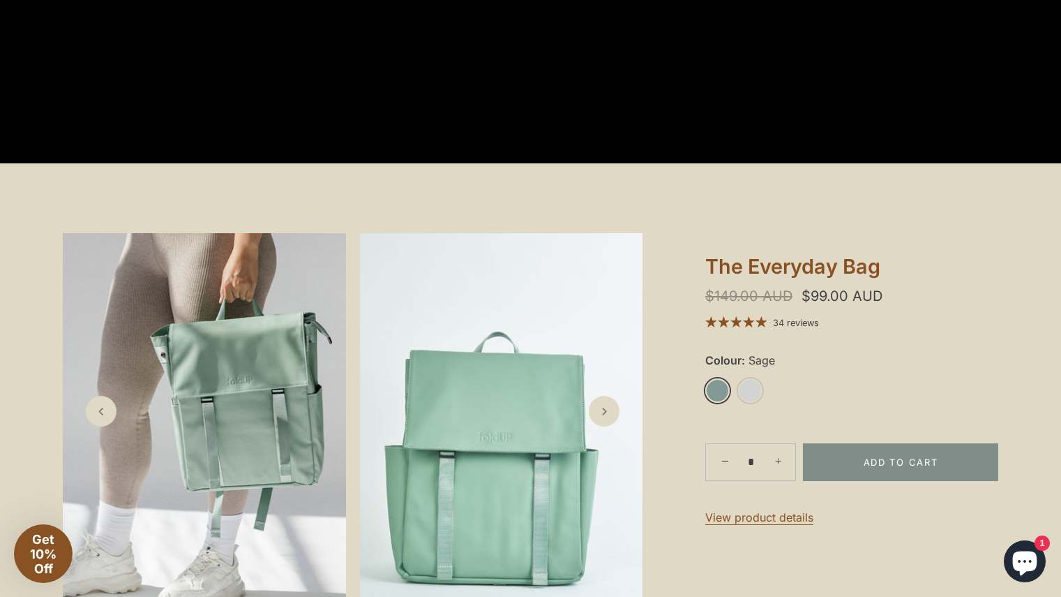
scroll to position [2024, 0]
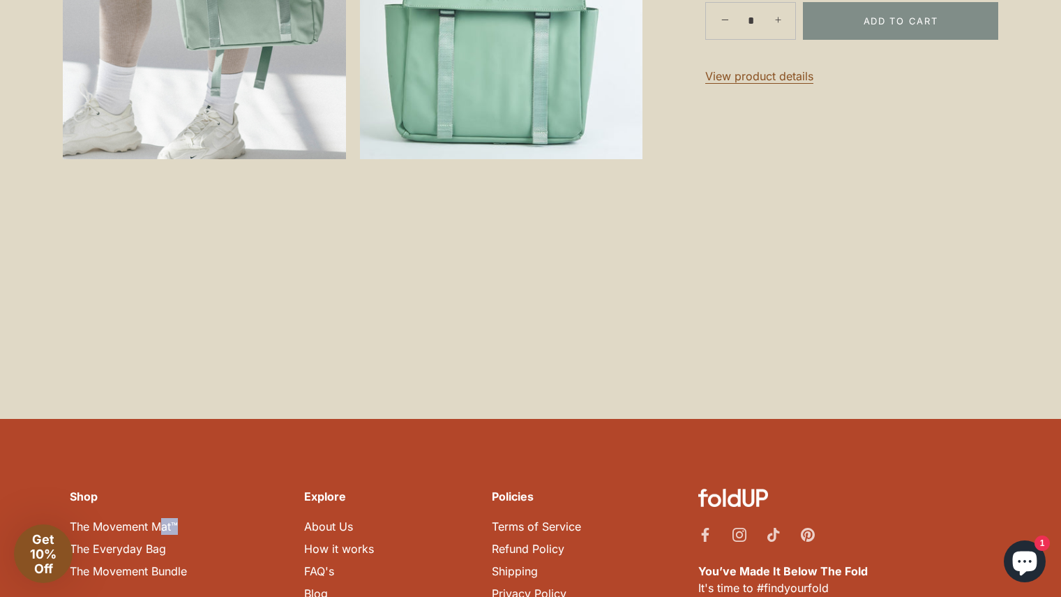
drag, startPoint x: 176, startPoint y: 326, endPoint x: 161, endPoint y: 334, distance: 16.9
click at [161, 489] on div "Shop The Movement Mat™ The Everyday Bag The Movement Bundle" at bounding box center [128, 582] width 145 height 186
click at [161, 519] on link "The Movement Mat™" at bounding box center [124, 526] width 108 height 14
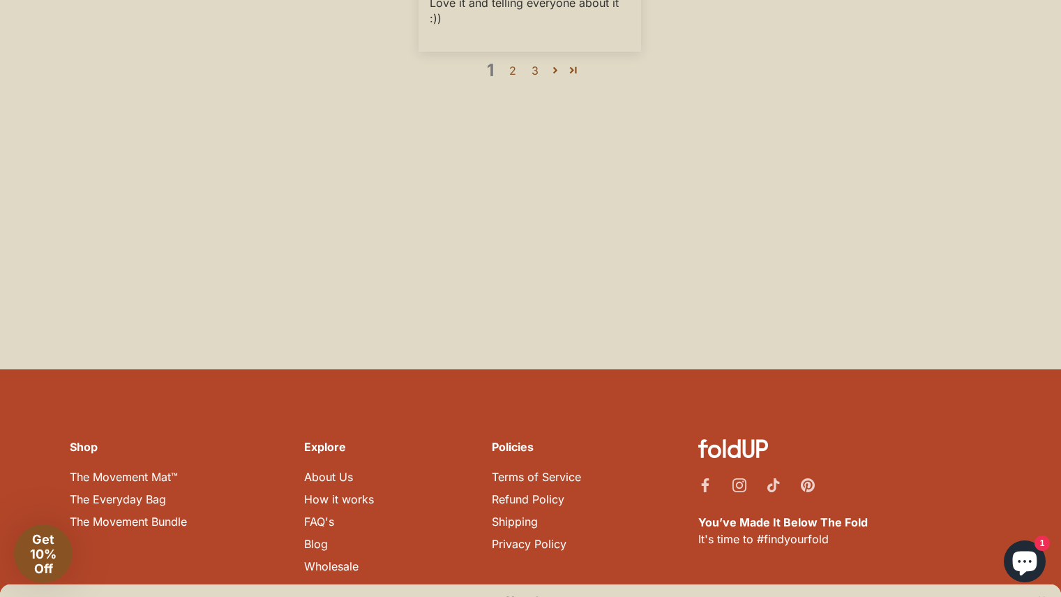
scroll to position [4683, 0]
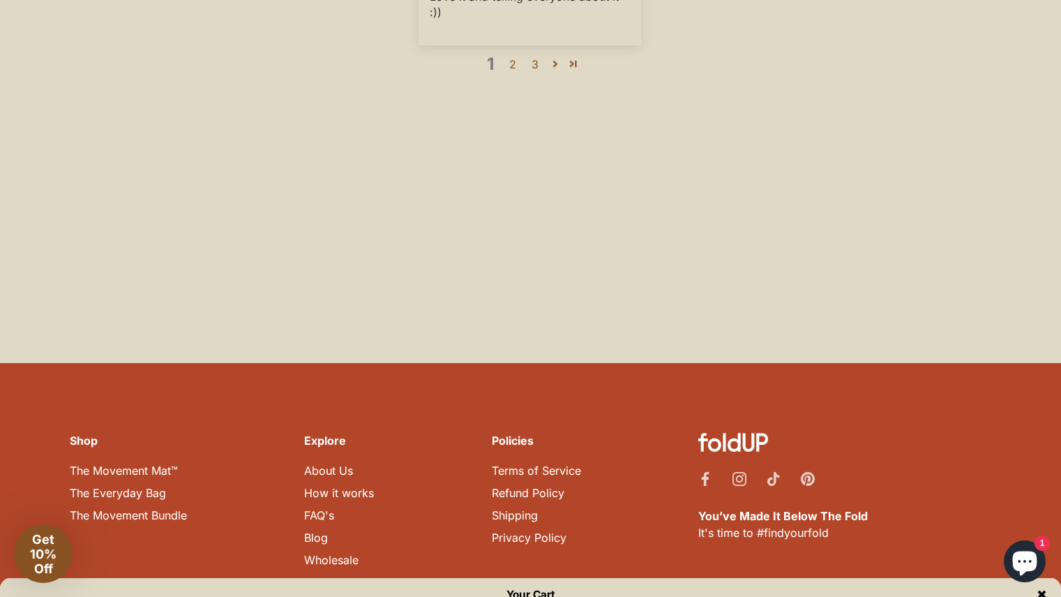
click at [177, 508] on link "The Movement Bundle" at bounding box center [128, 515] width 117 height 14
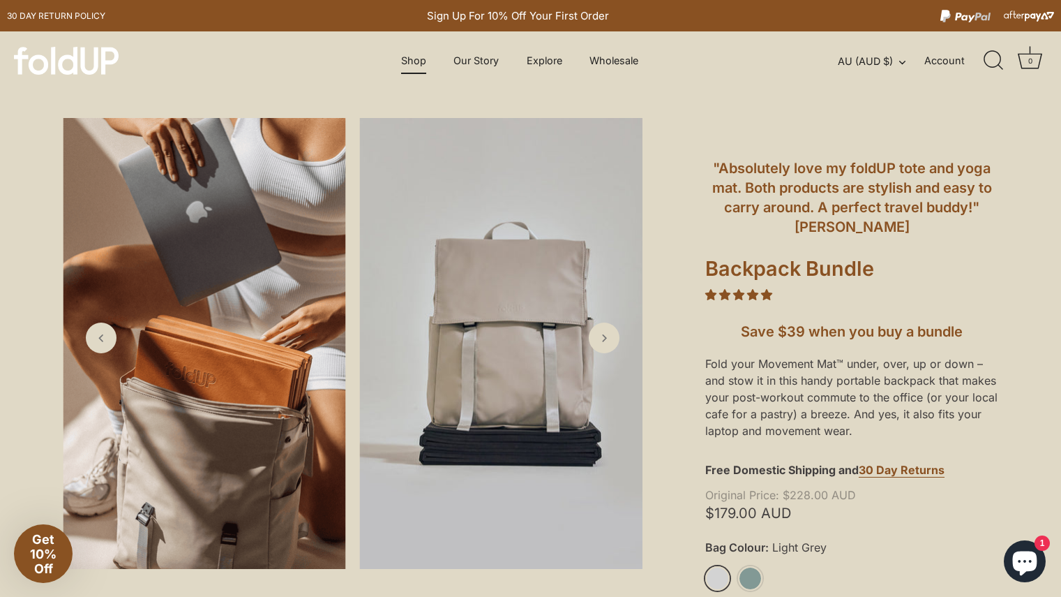
click at [415, 52] on link "Shop" at bounding box center [414, 60] width 50 height 27
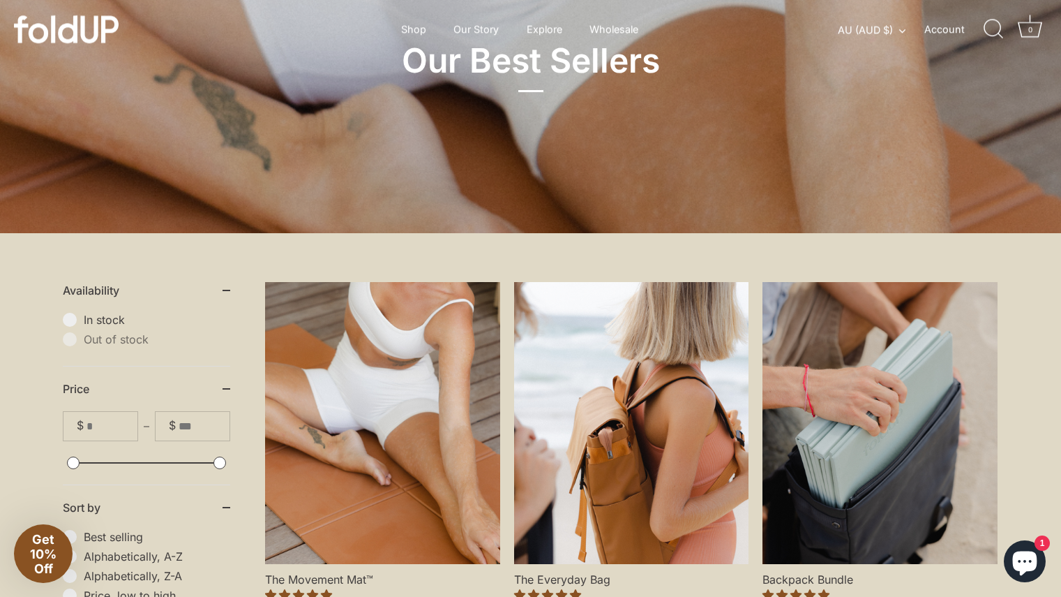
scroll to position [24, 0]
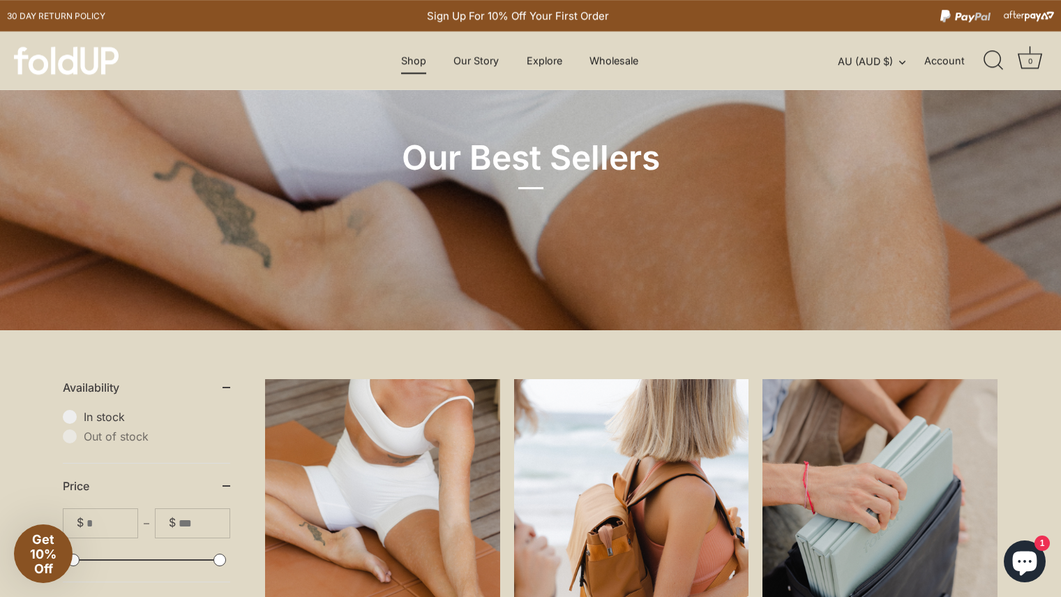
click at [430, 64] on link "Shop" at bounding box center [414, 60] width 50 height 27
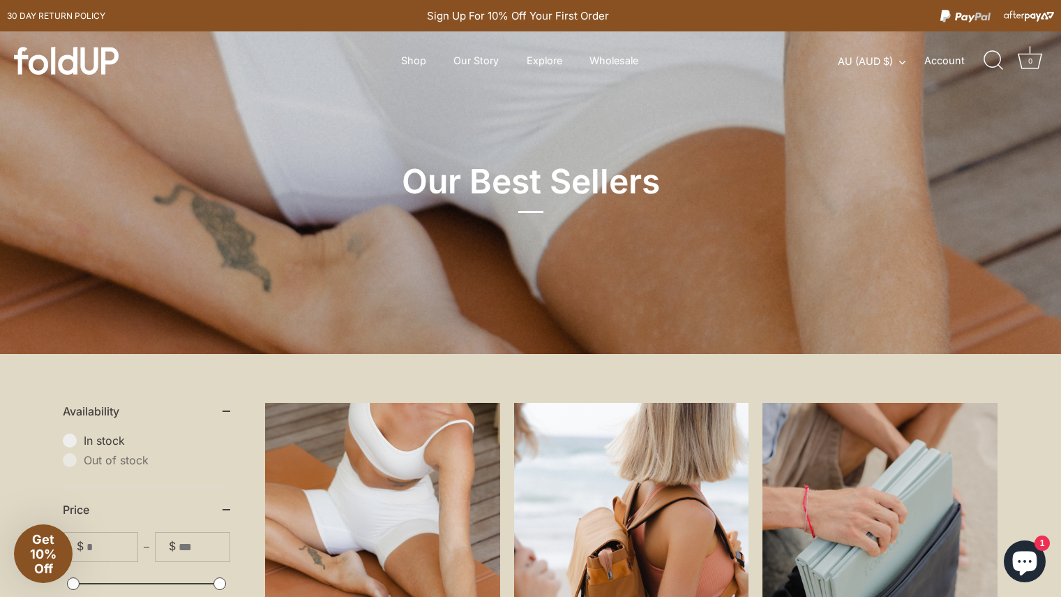
click at [408, 473] on link "The Movement Mat™" at bounding box center [382, 544] width 235 height 282
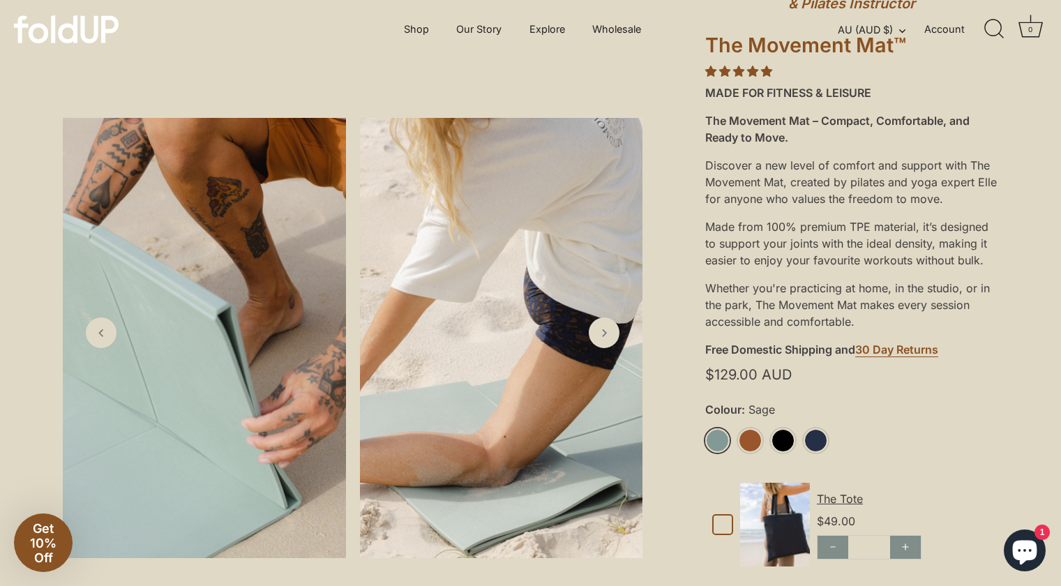
scroll to position [197, 0]
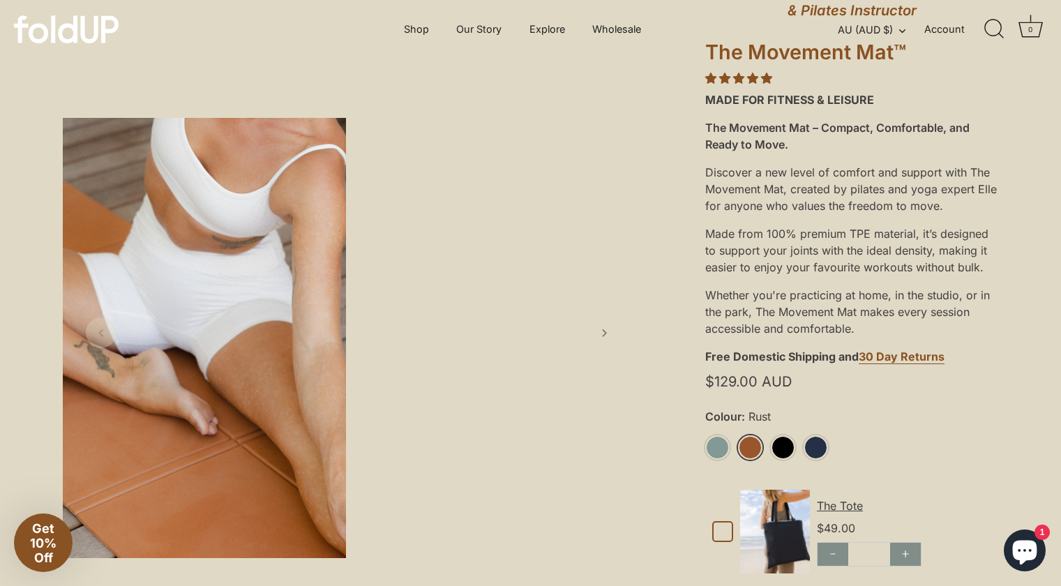
click at [752, 456] on link "Rust" at bounding box center [750, 447] width 24 height 24
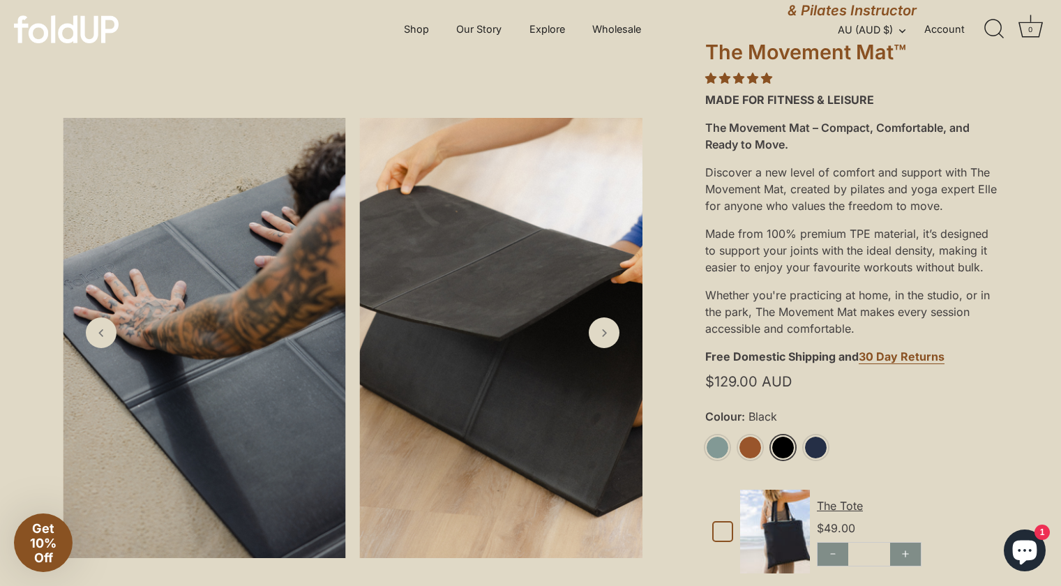
click at [780, 445] on link "Black" at bounding box center [783, 447] width 24 height 24
